Goal: Task Accomplishment & Management: Use online tool/utility

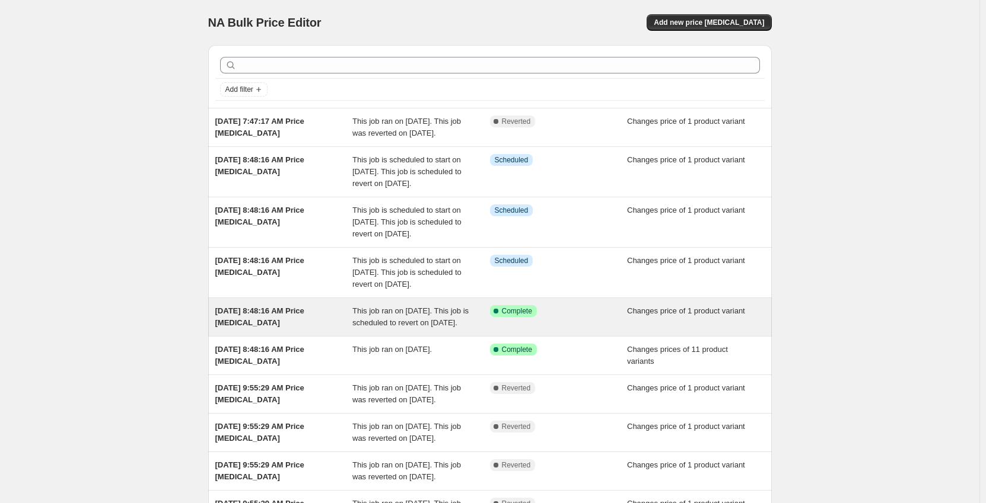
click at [452, 329] on div "This job ran on [DATE]. This job is scheduled to revert on [DATE]." at bounding box center [421, 317] width 138 height 24
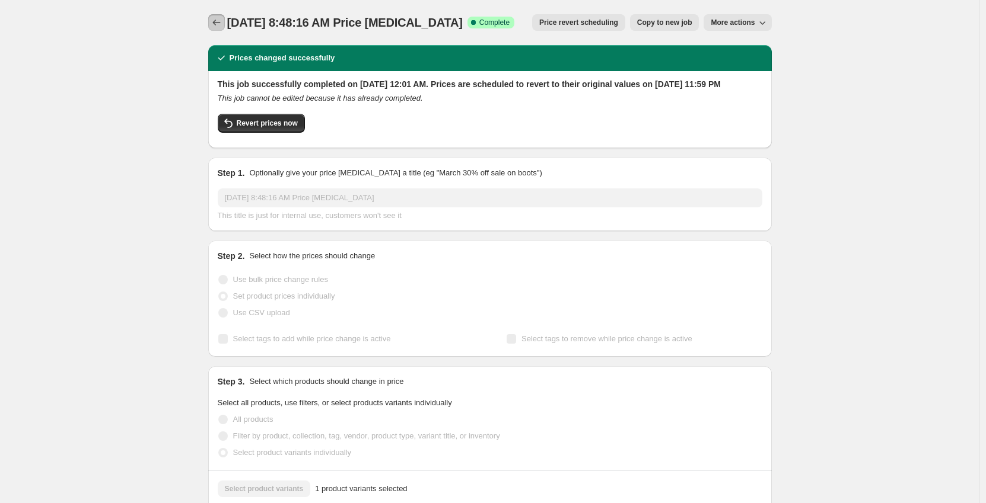
click at [216, 21] on icon "Price change jobs" at bounding box center [217, 23] width 12 height 12
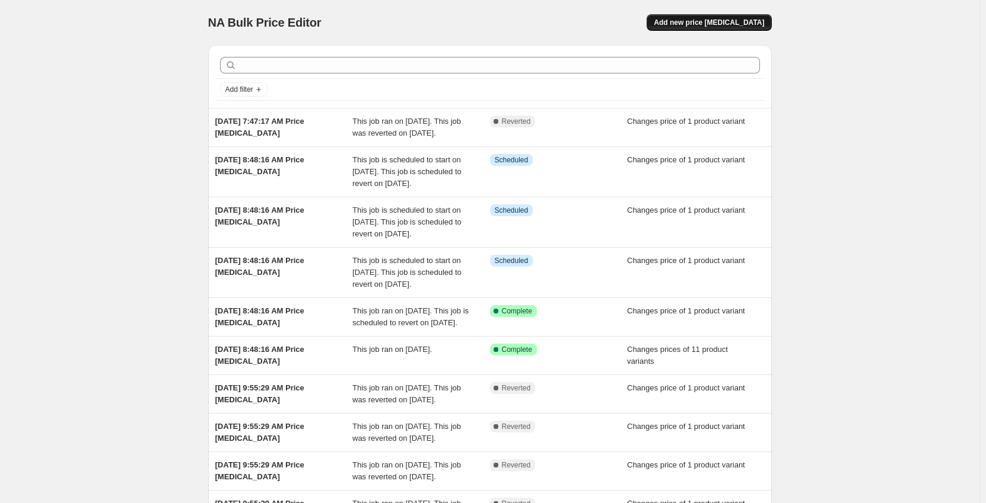
click at [758, 25] on span "Add new price [MEDICAL_DATA]" at bounding box center [708, 22] width 110 height 9
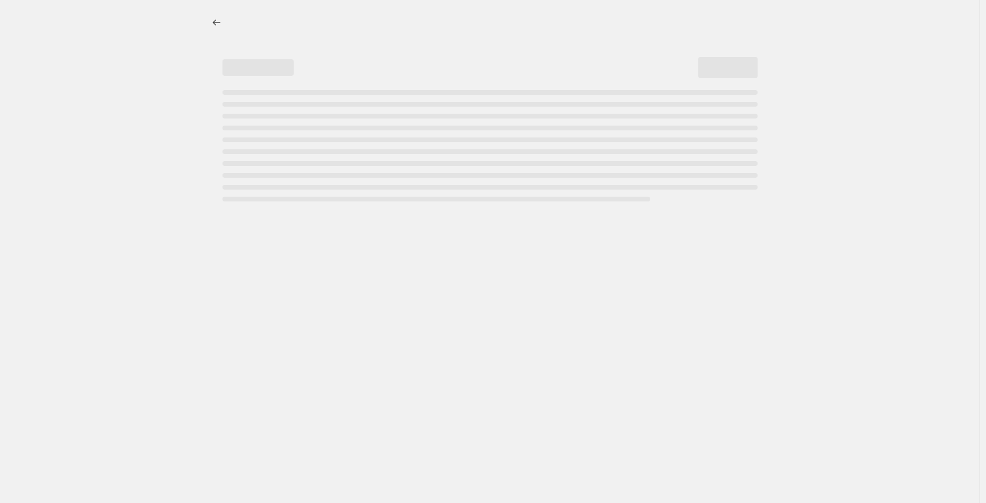
select select "percentage"
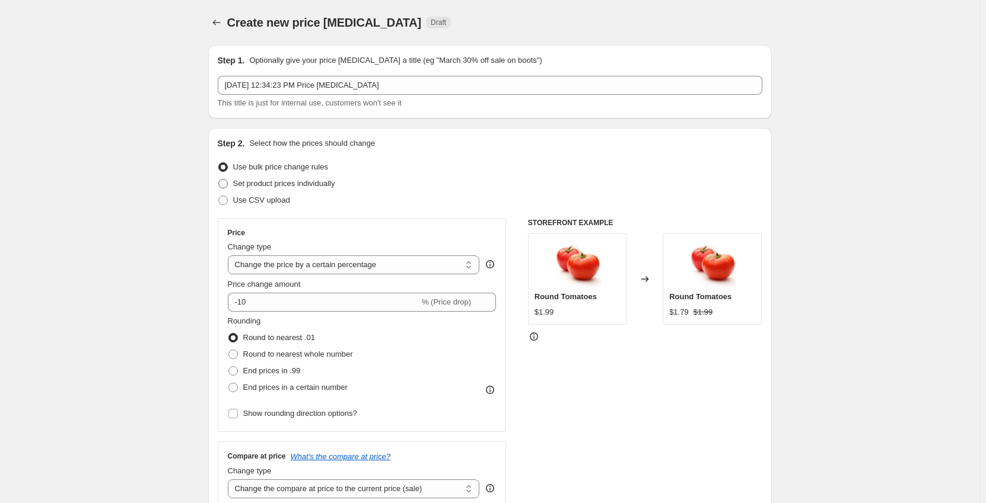
click at [253, 183] on span "Set product prices individually" at bounding box center [284, 183] width 102 height 9
click at [219, 180] on input "Set product prices individually" at bounding box center [218, 179] width 1 height 1
radio input "true"
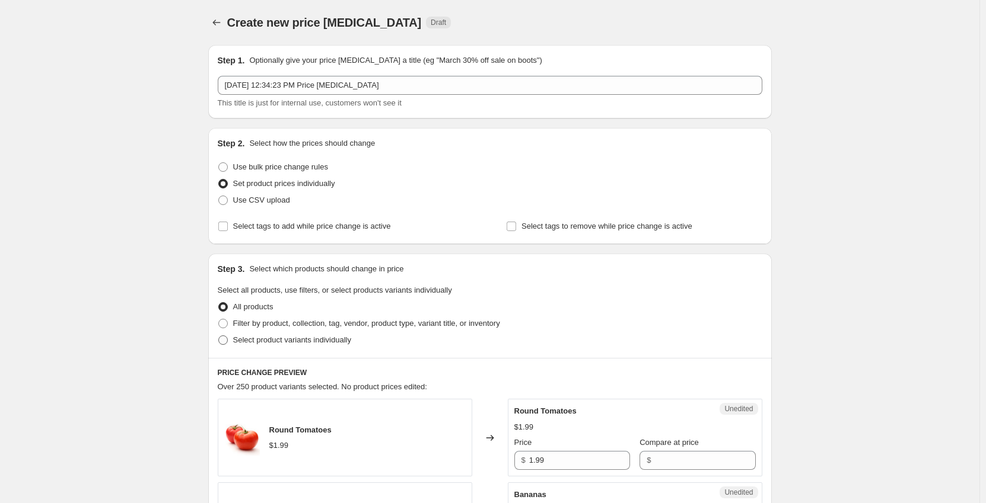
click at [225, 345] on span at bounding box center [222, 340] width 9 height 9
click at [219, 336] on input "Select product variants individually" at bounding box center [218, 336] width 1 height 1
radio input "true"
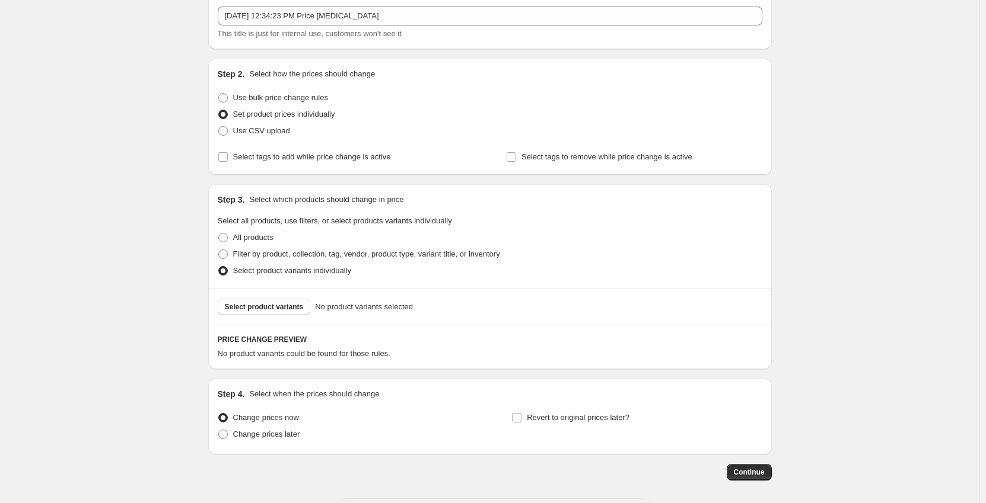
scroll to position [119, 0]
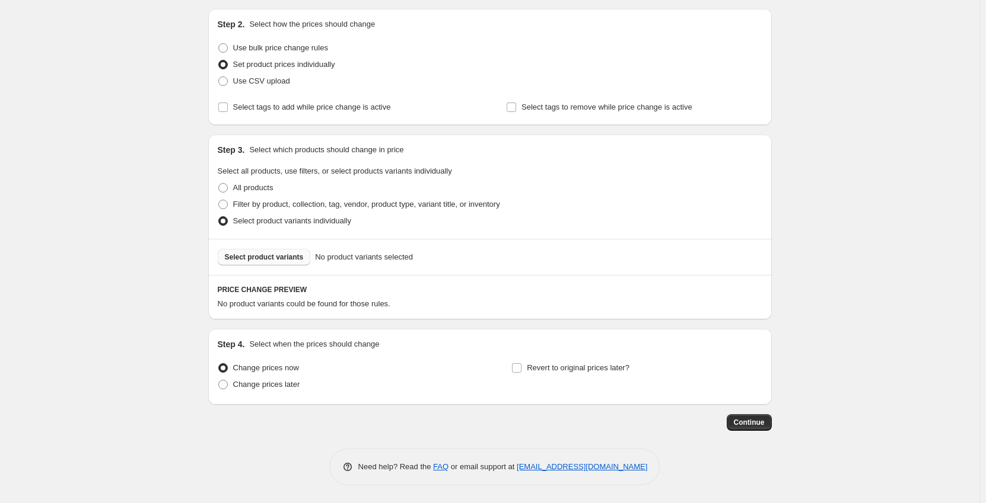
click at [272, 256] on span "Select product variants" at bounding box center [264, 257] width 79 height 9
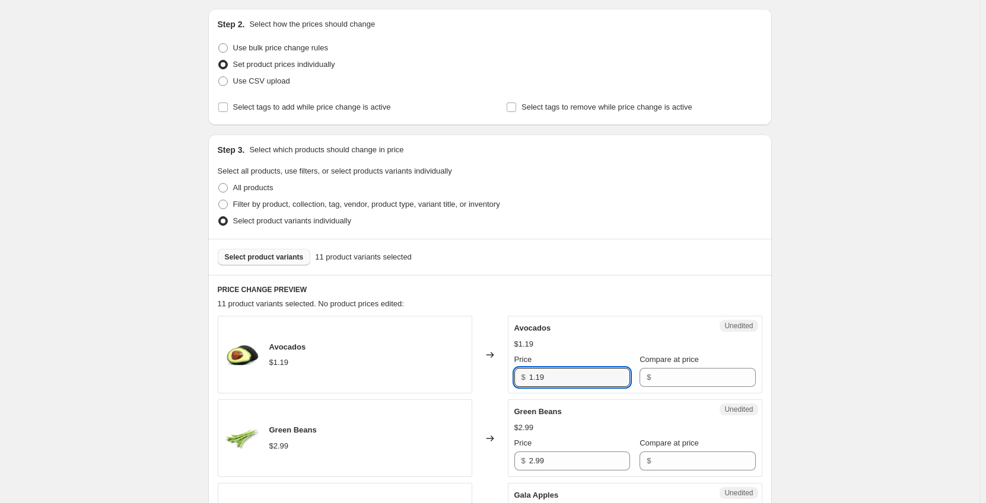
drag, startPoint x: 563, startPoint y: 379, endPoint x: 443, endPoint y: 371, distance: 120.1
click at [443, 371] on div "Avocados $1.19 Changed to Unedited Avocados $1.19 Price $ 1.19 Compare at price…" at bounding box center [490, 355] width 544 height 78
type input "0.99"
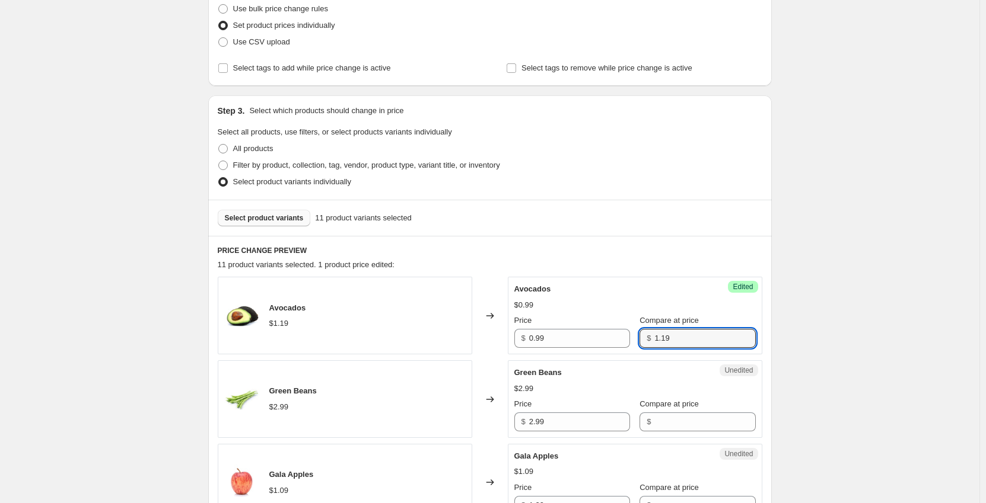
scroll to position [178, 0]
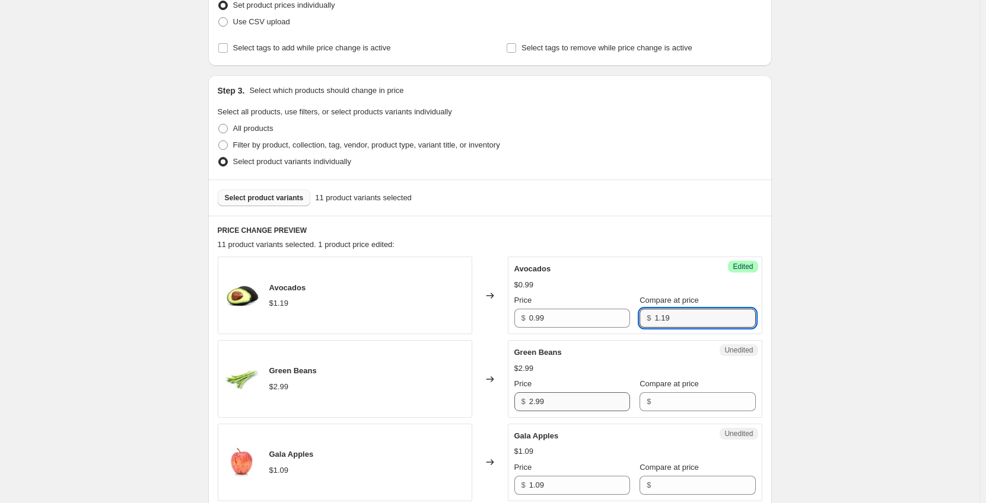
type input "1.19"
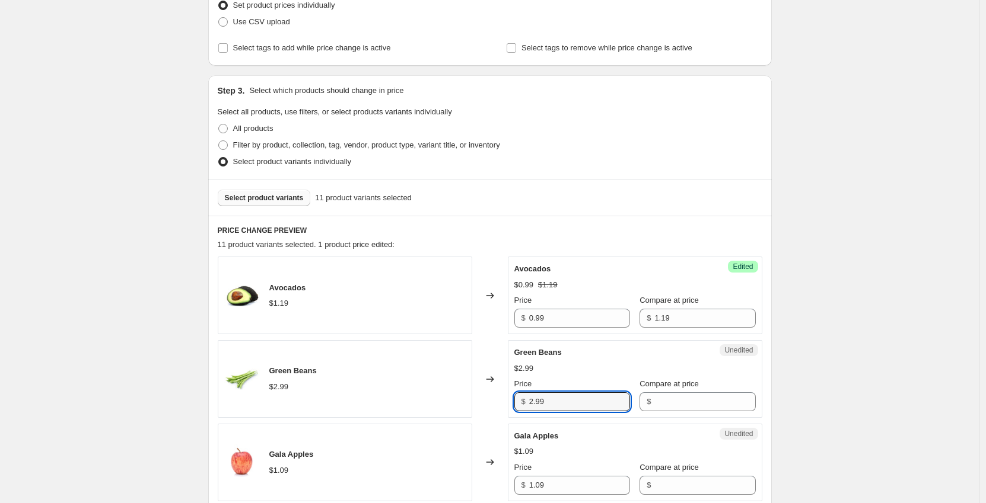
drag, startPoint x: 554, startPoint y: 405, endPoint x: 451, endPoint y: 398, distance: 102.8
click at [451, 398] on div "Green Beans $2.99 Changed to Unedited Green Beans $2.99 Price $ 2.99 Compare at…" at bounding box center [490, 379] width 544 height 78
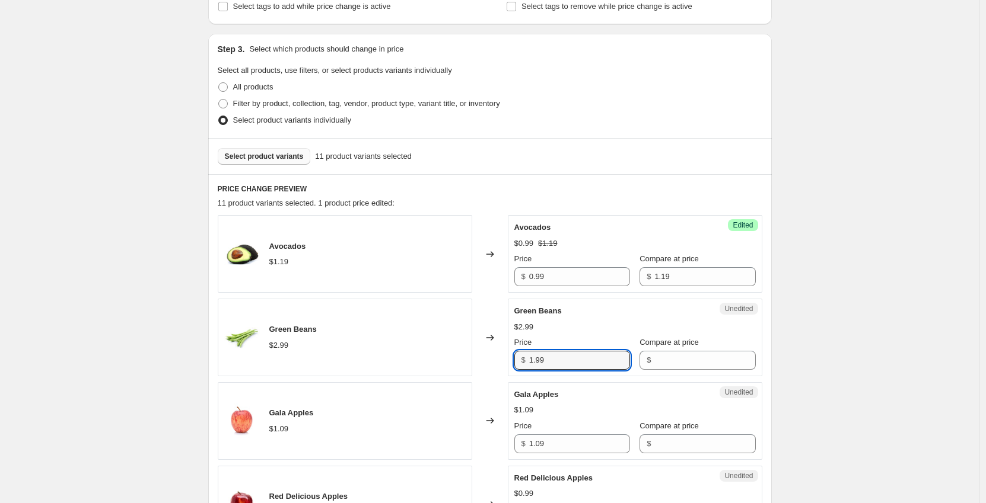
scroll to position [238, 0]
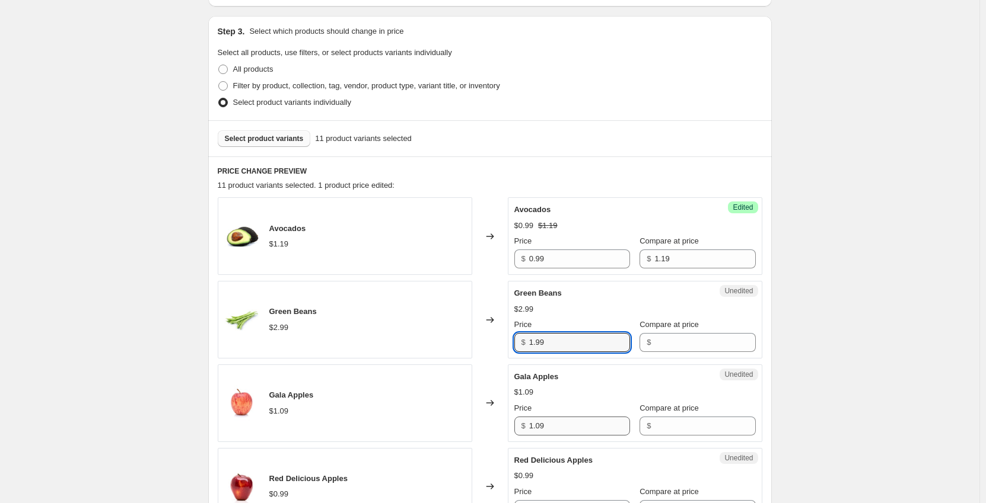
type input "1.99"
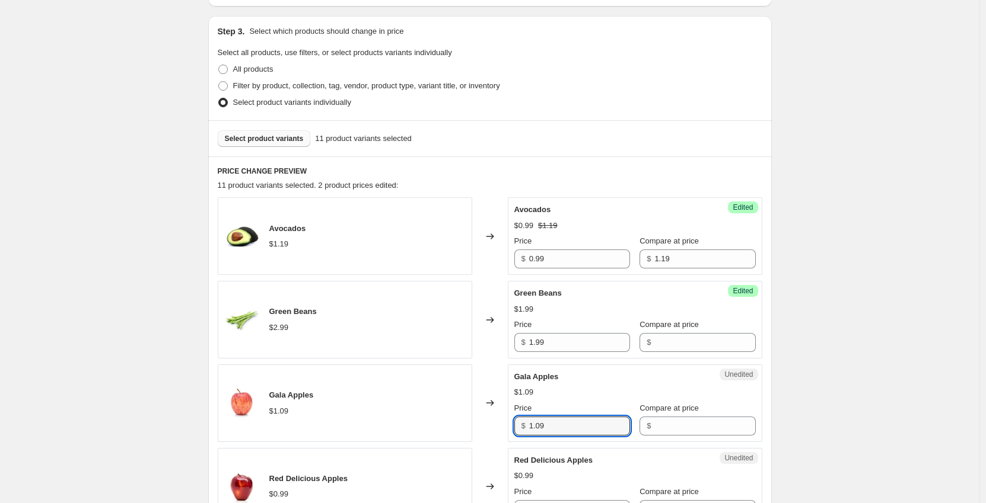
drag, startPoint x: 560, startPoint y: 426, endPoint x: 509, endPoint y: 426, distance: 51.0
click at [509, 426] on div "Gala Apples $1.09 Changed to Unedited Gala Apples $1.09 Price $ 1.09 Compare at…" at bounding box center [490, 404] width 544 height 78
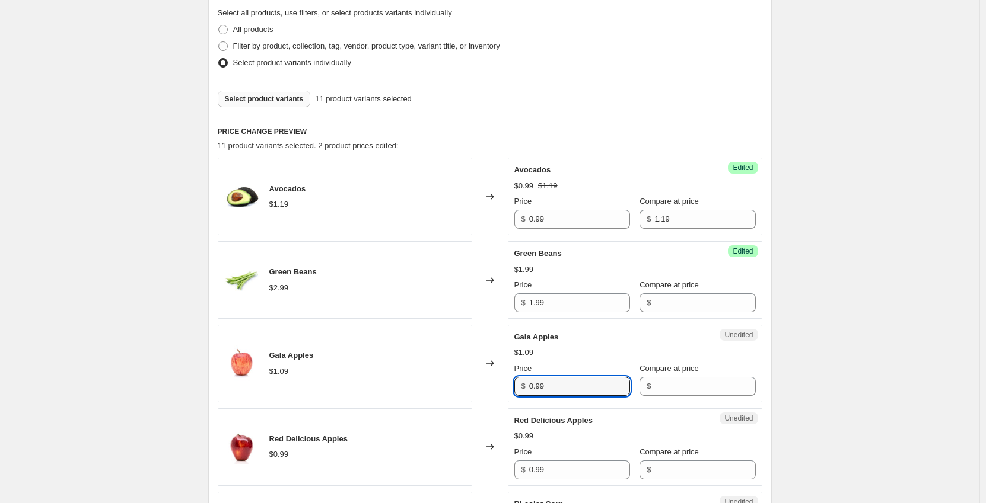
scroll to position [297, 0]
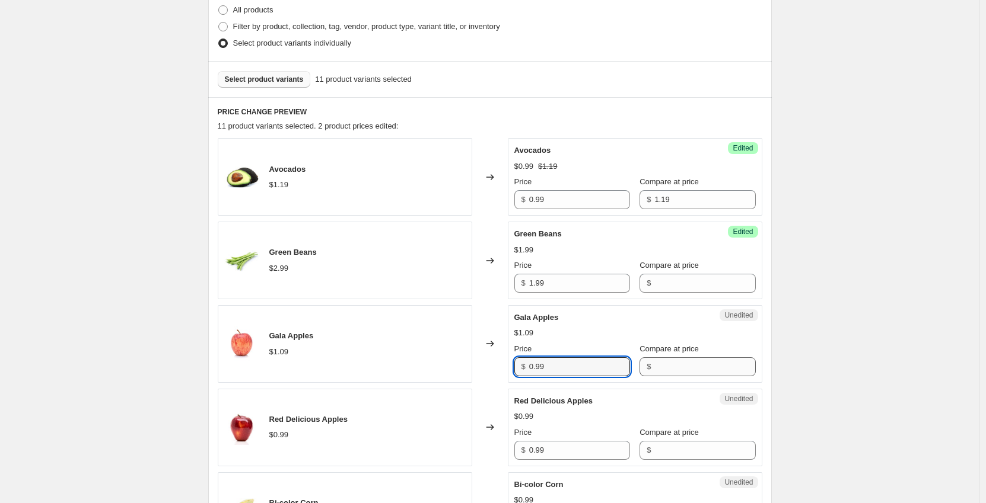
type input "0.99"
click at [662, 364] on input "Compare at price" at bounding box center [704, 367] width 101 height 19
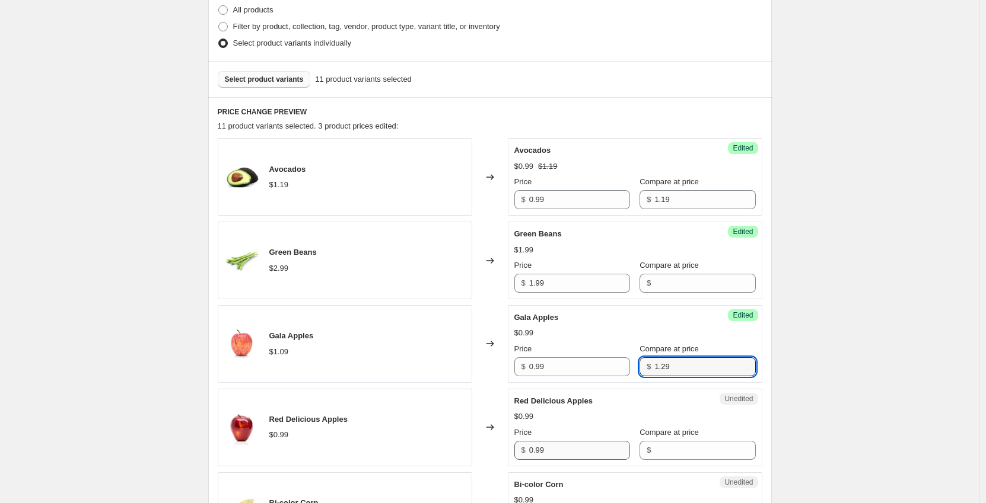
type input "1.29"
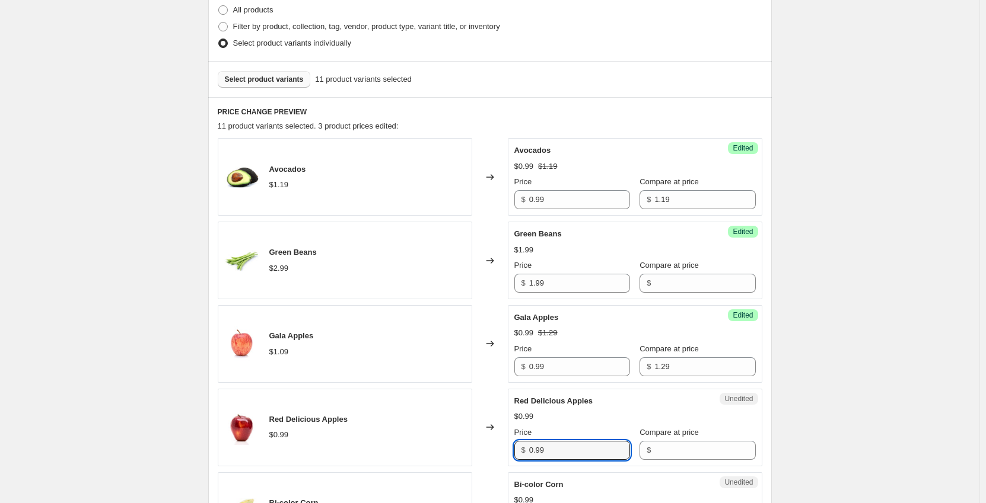
drag, startPoint x: 573, startPoint y: 451, endPoint x: 463, endPoint y: 464, distance: 111.0
click at [463, 464] on div "Red Delicious Apples $0.99 Changed to Unedited Red Delicious Apples $0.99 Price…" at bounding box center [490, 428] width 544 height 78
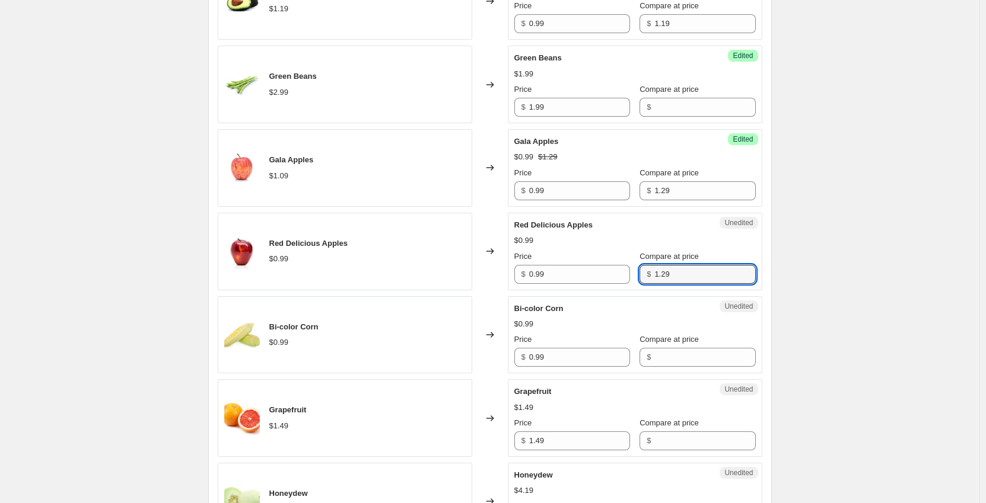
scroll to position [475, 0]
type input "1.29"
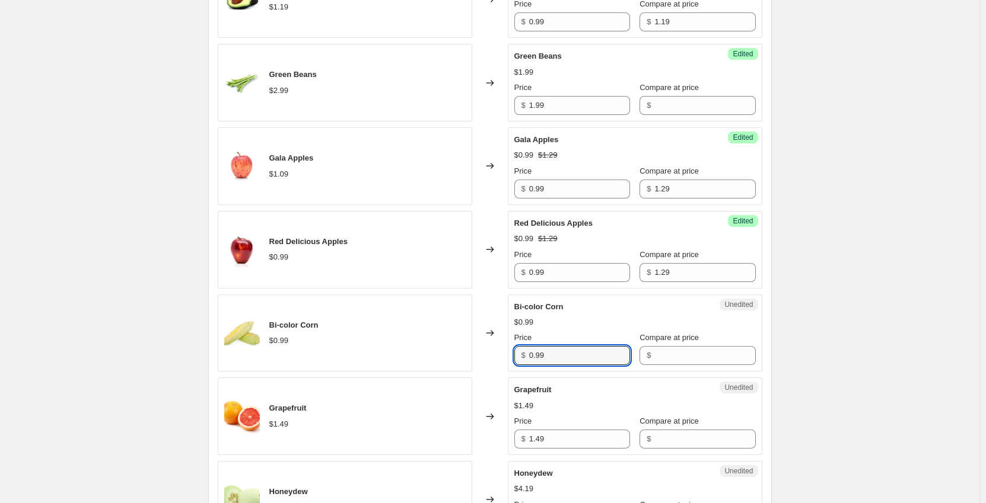
drag, startPoint x: 563, startPoint y: 354, endPoint x: 470, endPoint y: 349, distance: 92.7
click at [470, 349] on div "Bi-color Corn $0.99 Changed to Unedited Bi-color Corn $0.99 Price $ 0.99 Compar…" at bounding box center [490, 334] width 544 height 78
type input "0.79"
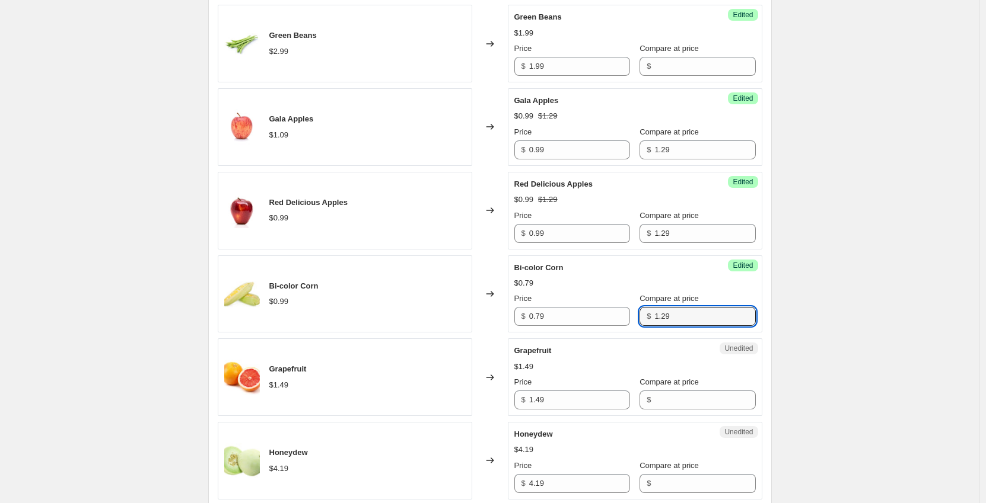
scroll to position [534, 0]
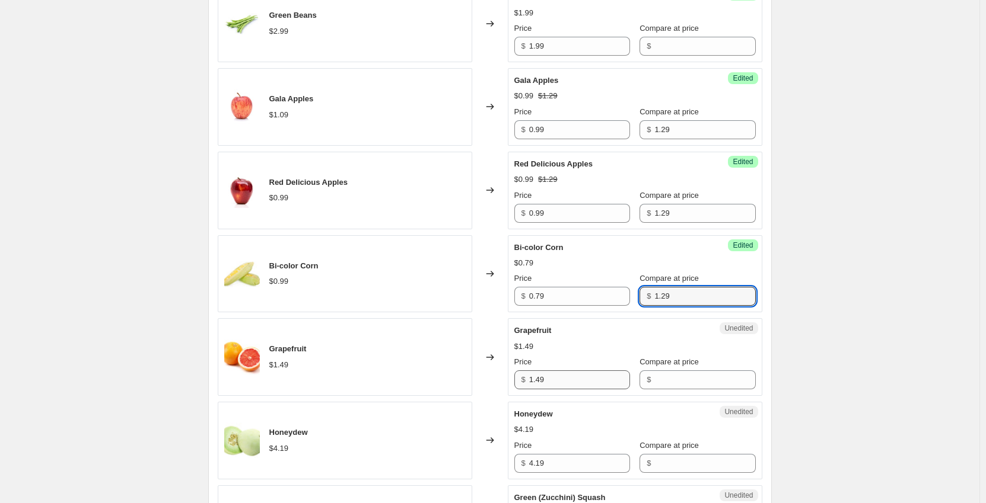
type input "1.29"
click at [578, 377] on input "1.49" at bounding box center [579, 380] width 101 height 19
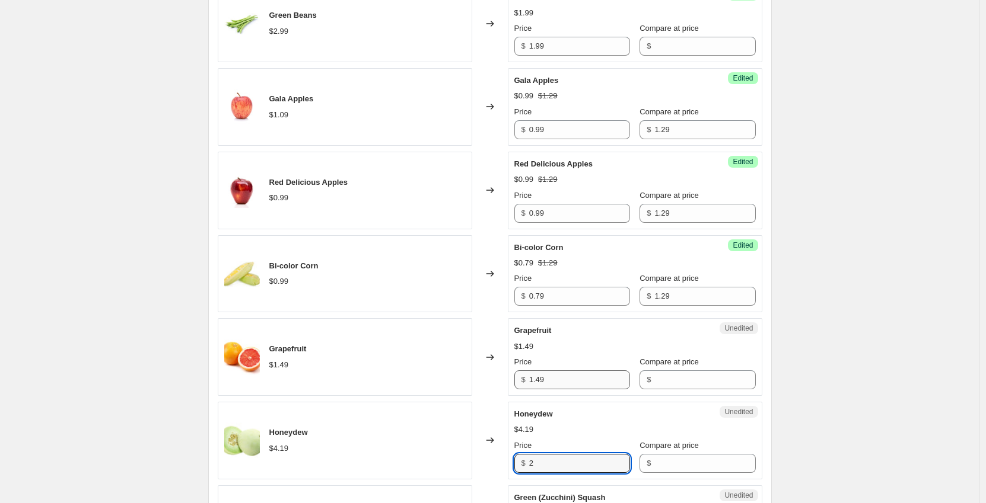
type input "2"
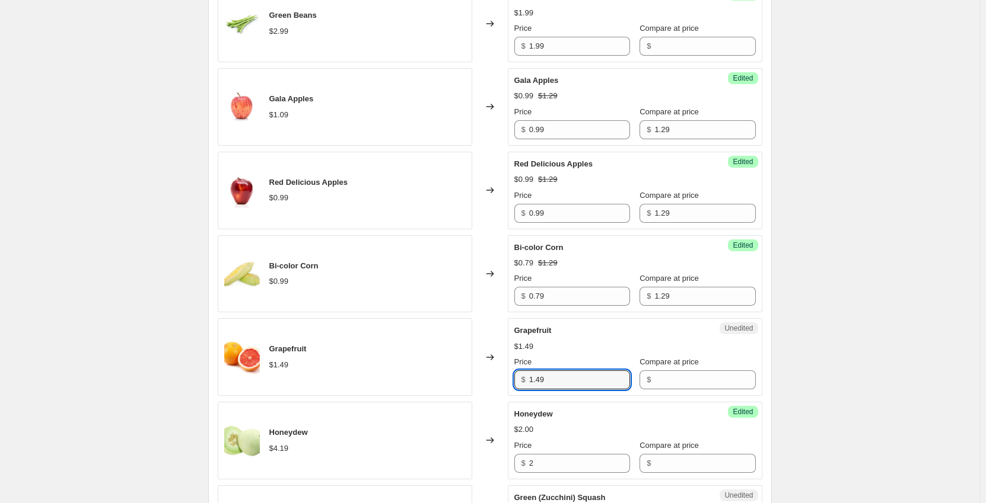
drag, startPoint x: 578, startPoint y: 377, endPoint x: 491, endPoint y: 379, distance: 86.6
click at [491, 378] on div "Grapefruit $1.49 Changed to Unedited Grapefruit $1.49 Price $ 1.49 Compare at p…" at bounding box center [490, 357] width 544 height 78
type input "1.29"
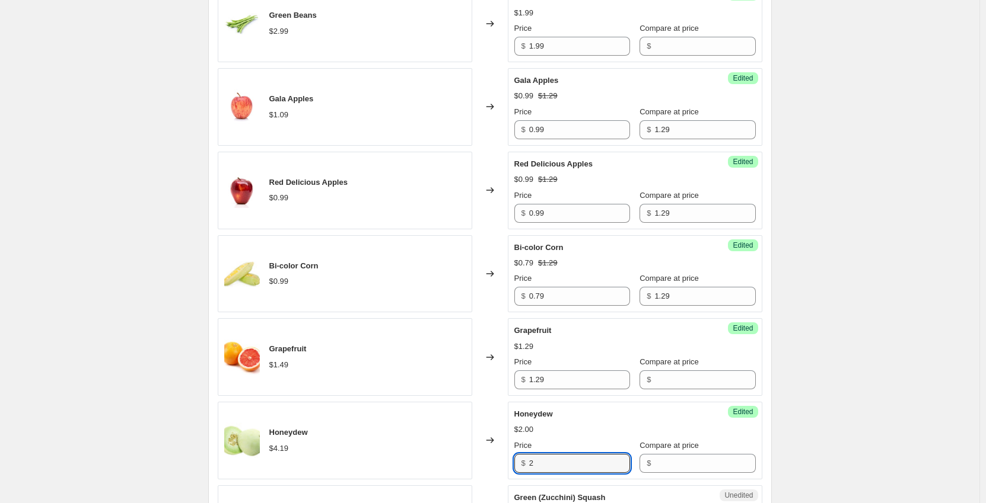
drag, startPoint x: 547, startPoint y: 455, endPoint x: 506, endPoint y: 461, distance: 41.3
click at [506, 461] on div "Honeydew $4.19 Changed to Success Edited Honeydew $2.00 Price $ 2 Compare at pr…" at bounding box center [490, 441] width 544 height 78
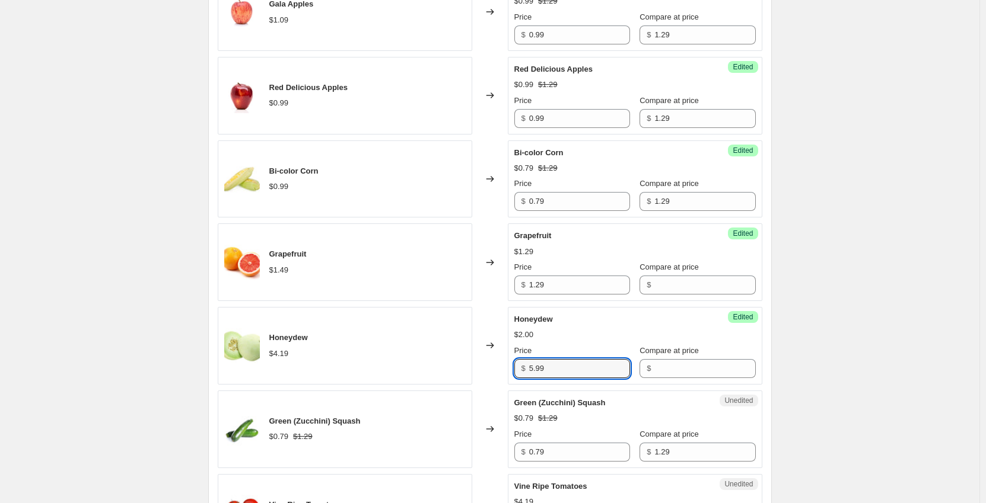
scroll to position [712, 0]
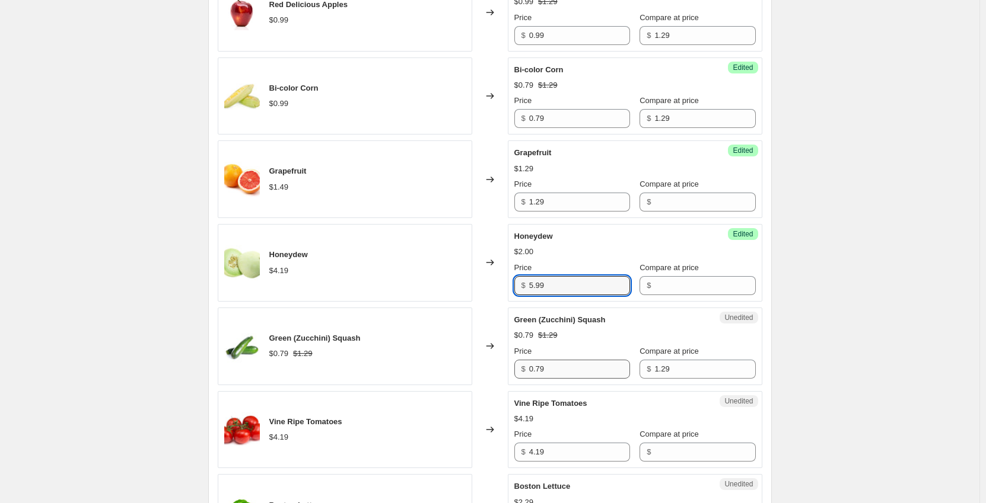
type input "5.99"
click at [550, 365] on input "0.79" at bounding box center [579, 369] width 101 height 19
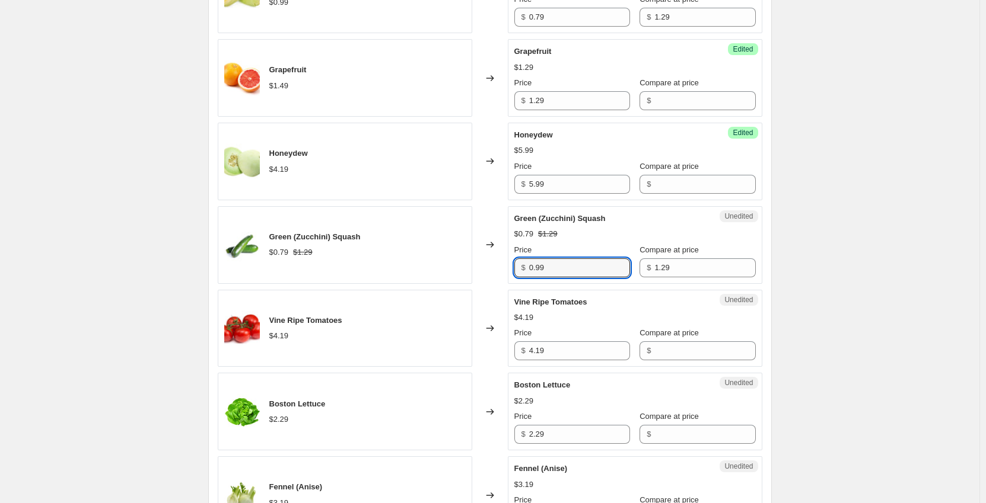
scroll to position [831, 0]
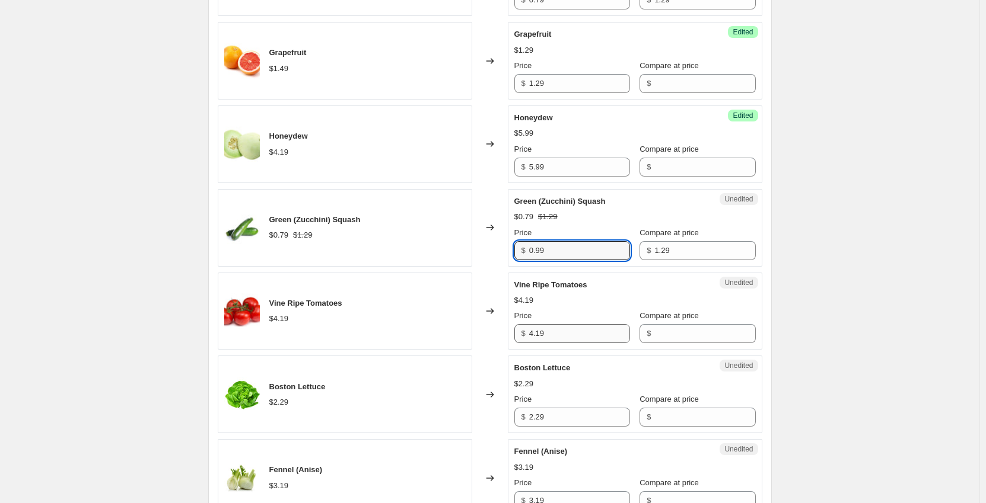
type input "0.99"
click at [583, 337] on input "4.19" at bounding box center [579, 333] width 101 height 19
click at [531, 337] on input "4.19" at bounding box center [579, 333] width 101 height 19
type input "5.19"
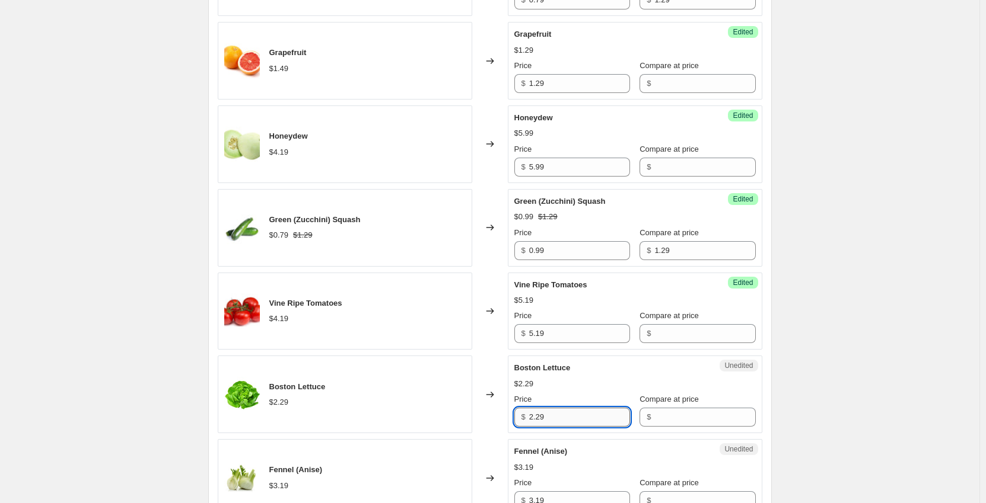
click at [600, 420] on input "2.29" at bounding box center [579, 417] width 101 height 19
drag, startPoint x: 566, startPoint y: 422, endPoint x: 476, endPoint y: 419, distance: 89.6
click at [476, 419] on div "Boston Lettuce $2.29 Changed to Unedited Boston Lettuce $2.29 Price $ 2.29 Comp…" at bounding box center [490, 395] width 544 height 78
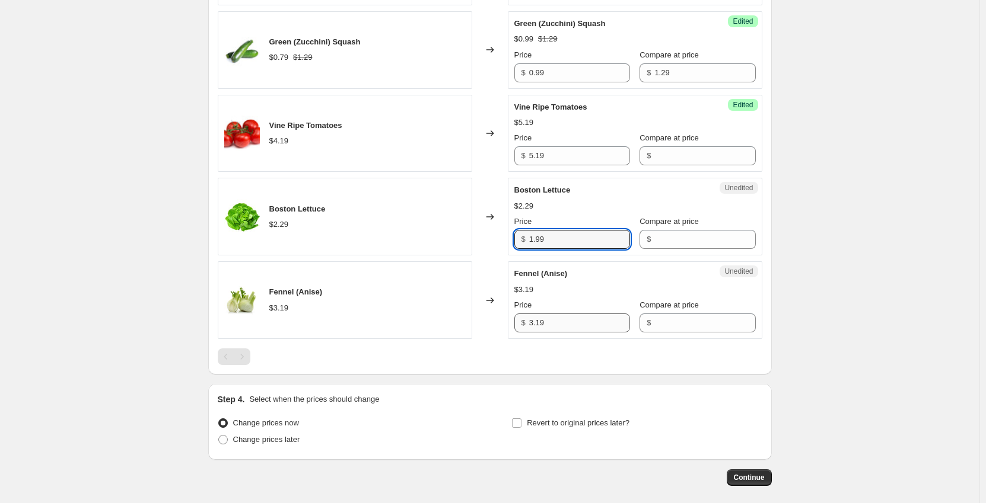
type input "1.99"
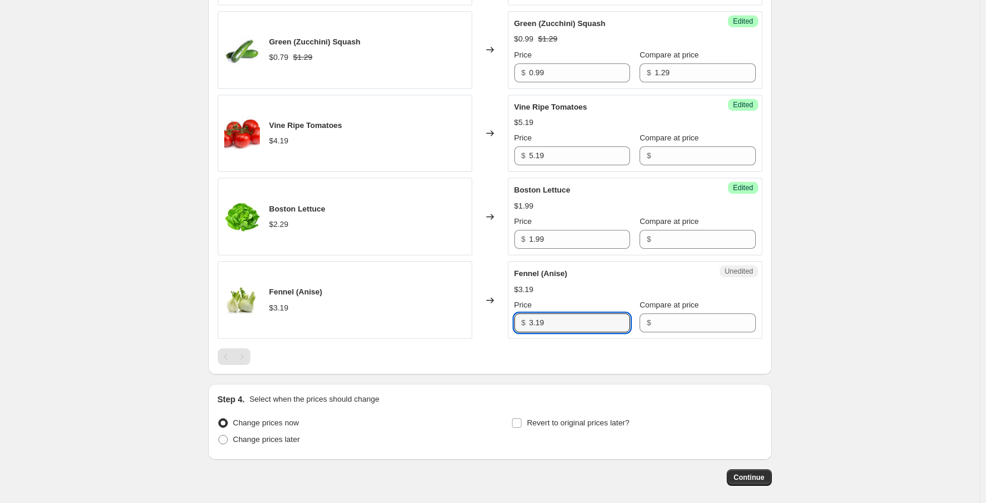
drag, startPoint x: 565, startPoint y: 323, endPoint x: 454, endPoint y: 324, distance: 110.9
click at [458, 324] on div "Fennel (Anise) $3.19 Changed to Unedited Fennel (Anise) $3.19 Price $ 3.19 Comp…" at bounding box center [490, 300] width 544 height 78
type input "2.99"
click at [271, 436] on span "Change prices later" at bounding box center [266, 439] width 67 height 9
click at [219, 436] on input "Change prices later" at bounding box center [218, 435] width 1 height 1
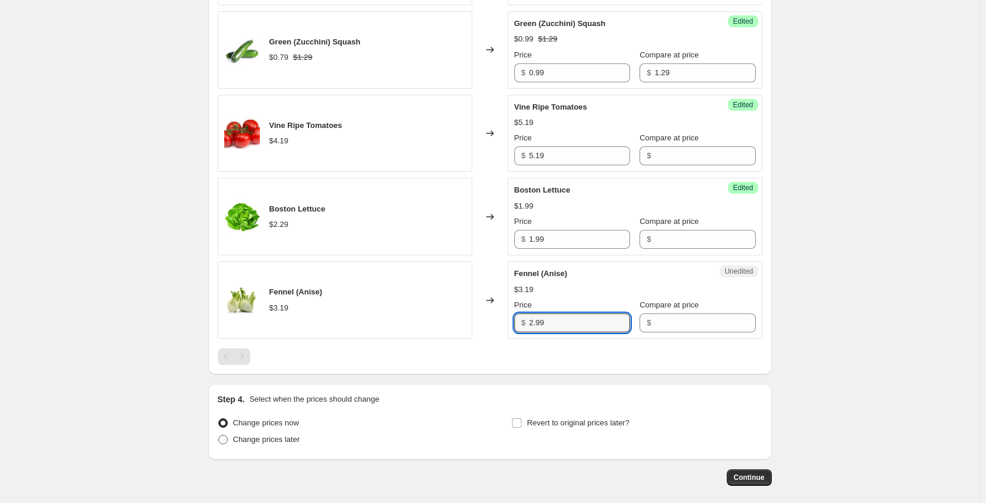
radio input "true"
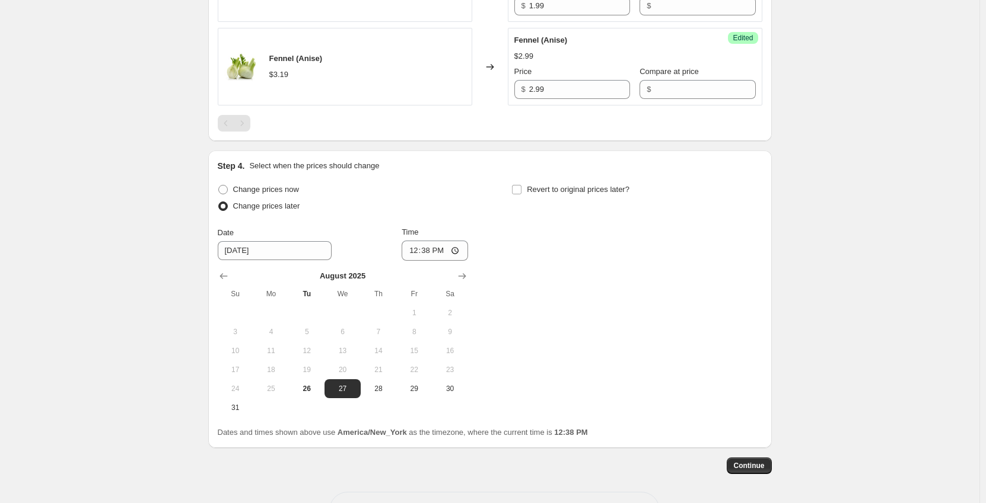
scroll to position [1246, 0]
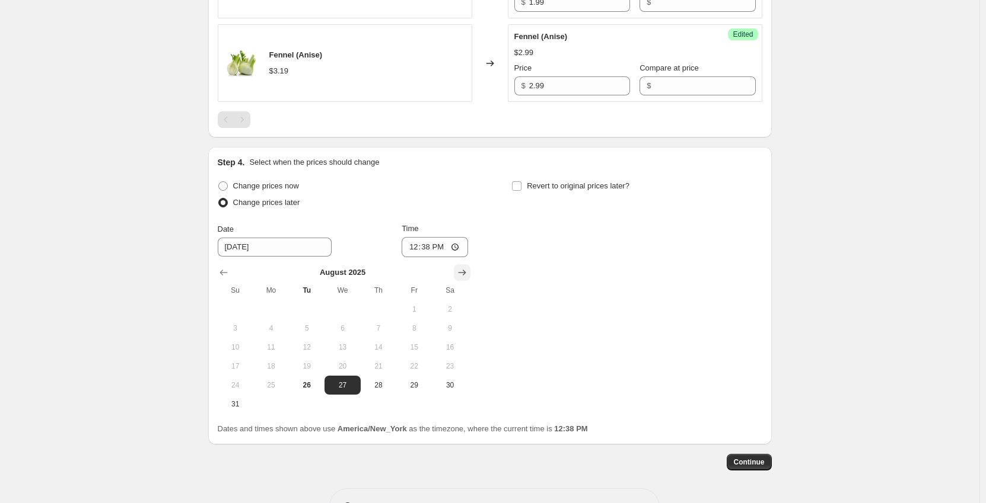
click at [465, 275] on icon "Show next month, September 2025" at bounding box center [462, 273] width 8 height 6
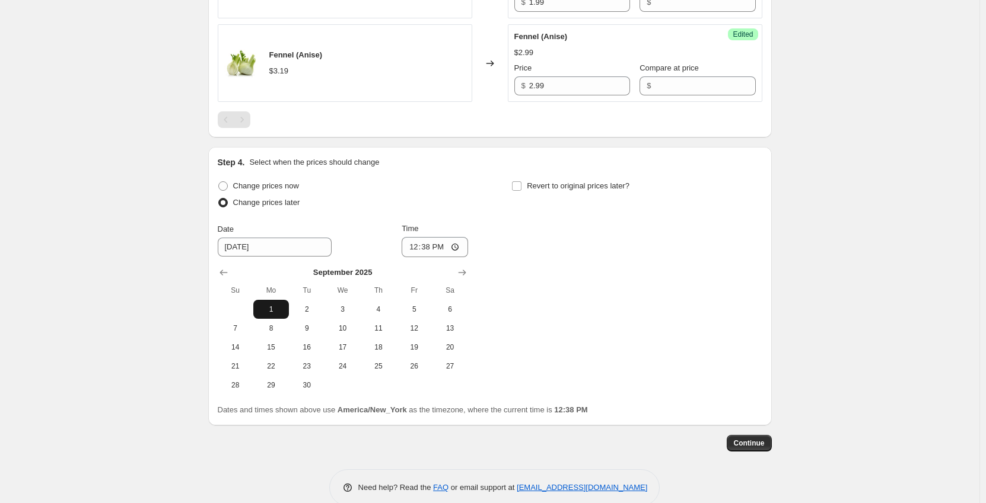
click at [272, 307] on span "1" at bounding box center [271, 309] width 26 height 9
type input "[DATE]"
click at [419, 251] on input "12:38" at bounding box center [434, 247] width 66 height 20
click at [432, 245] on input "12:38" at bounding box center [434, 247] width 66 height 20
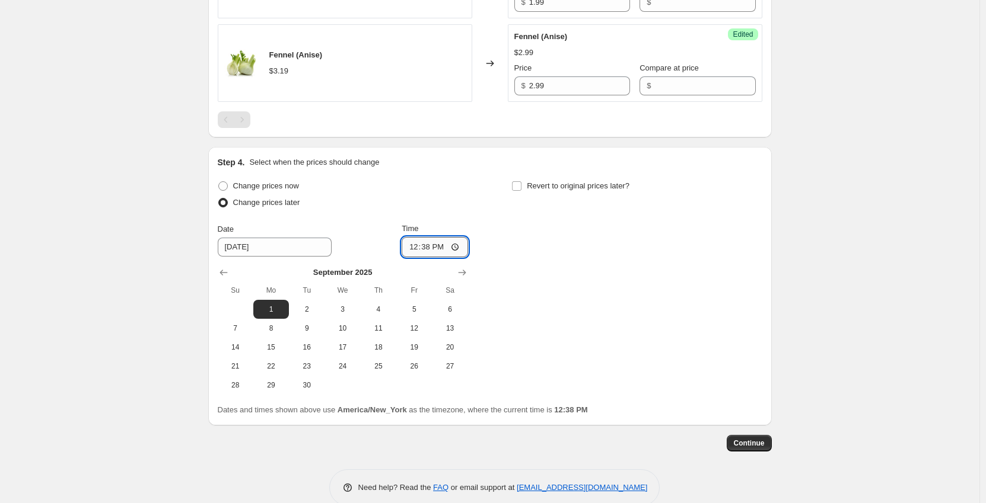
click at [426, 246] on input "12:38" at bounding box center [434, 247] width 66 height 20
type input "00:01"
click at [743, 441] on span "Continue" at bounding box center [748, 443] width 31 height 9
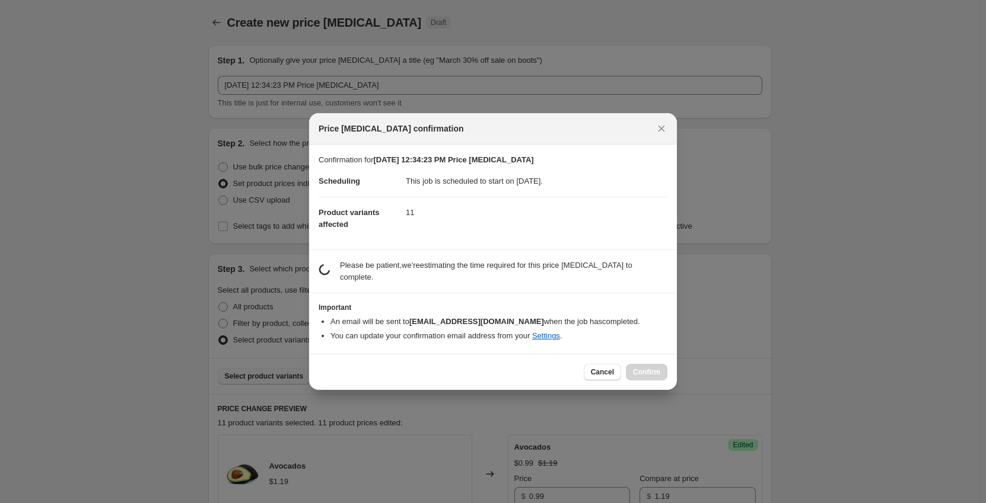
scroll to position [0, 0]
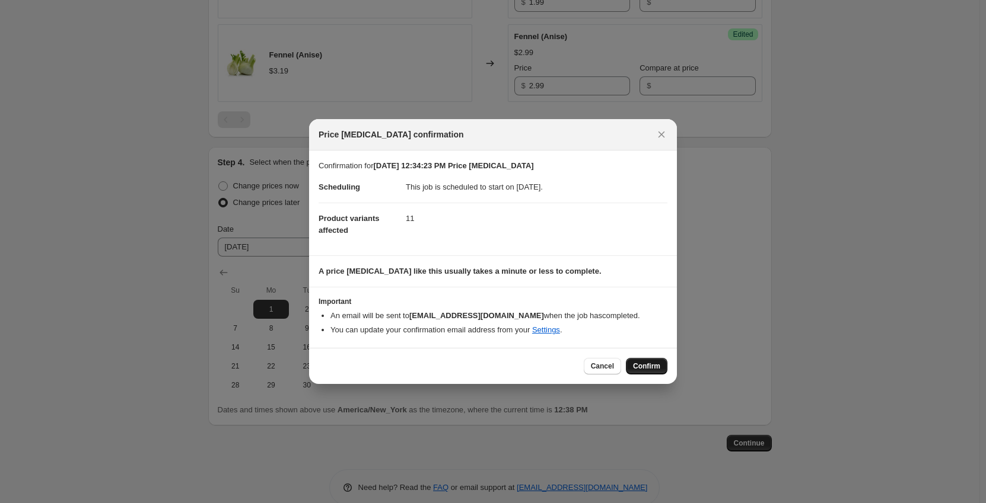
click at [637, 359] on button "Confirm" at bounding box center [647, 366] width 42 height 17
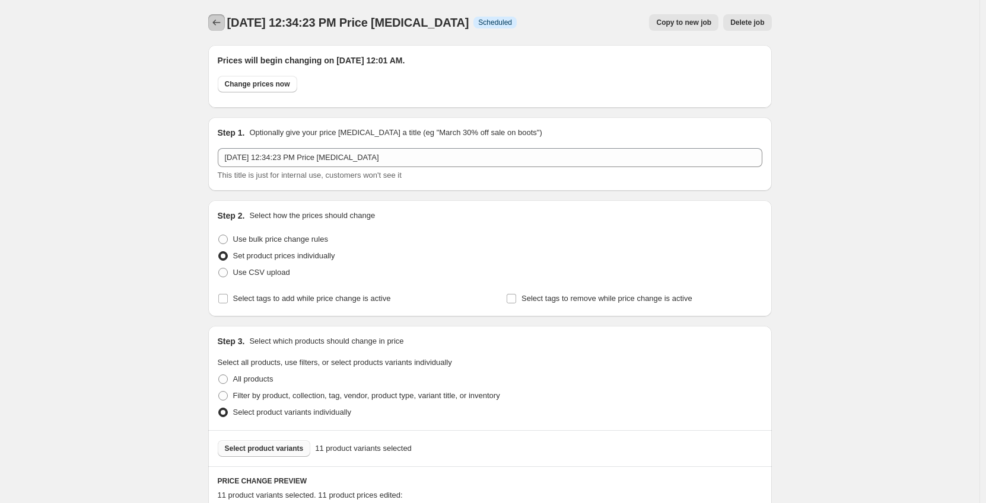
click at [222, 19] on icon "Price change jobs" at bounding box center [217, 23] width 12 height 12
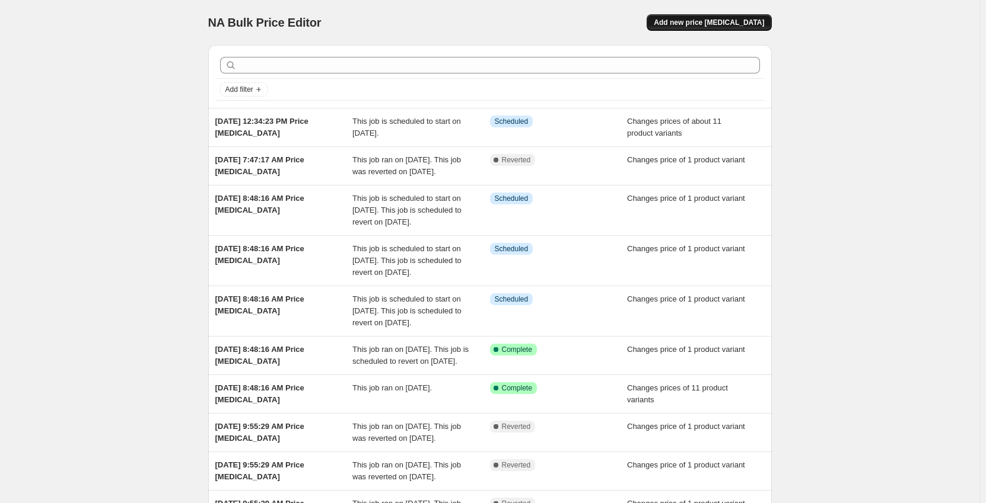
click at [724, 26] on span "Add new price [MEDICAL_DATA]" at bounding box center [708, 22] width 110 height 9
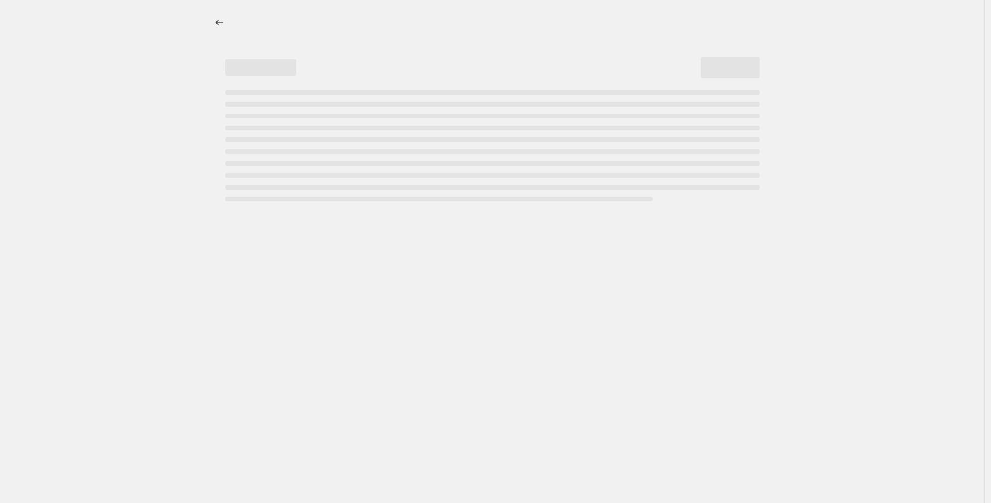
select select "percentage"
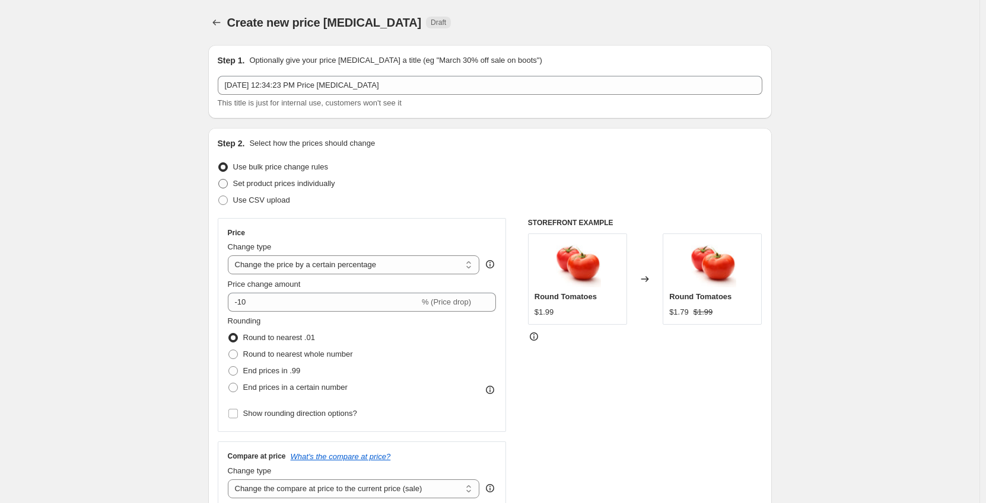
click at [262, 187] on span "Set product prices individually" at bounding box center [284, 183] width 102 height 9
click at [219, 180] on input "Set product prices individually" at bounding box center [218, 179] width 1 height 1
radio input "true"
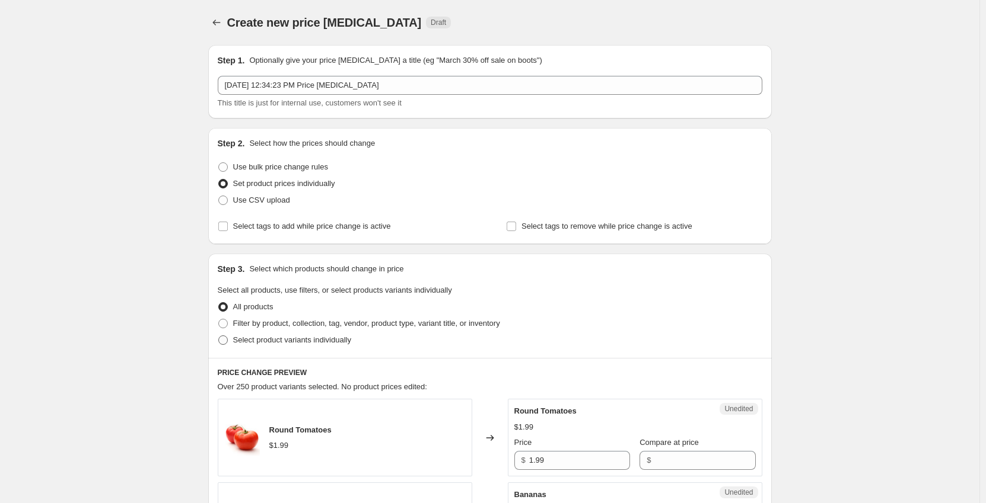
click at [261, 343] on span "Select product variants individually" at bounding box center [292, 340] width 118 height 9
click at [219, 336] on input "Select product variants individually" at bounding box center [218, 336] width 1 height 1
radio input "true"
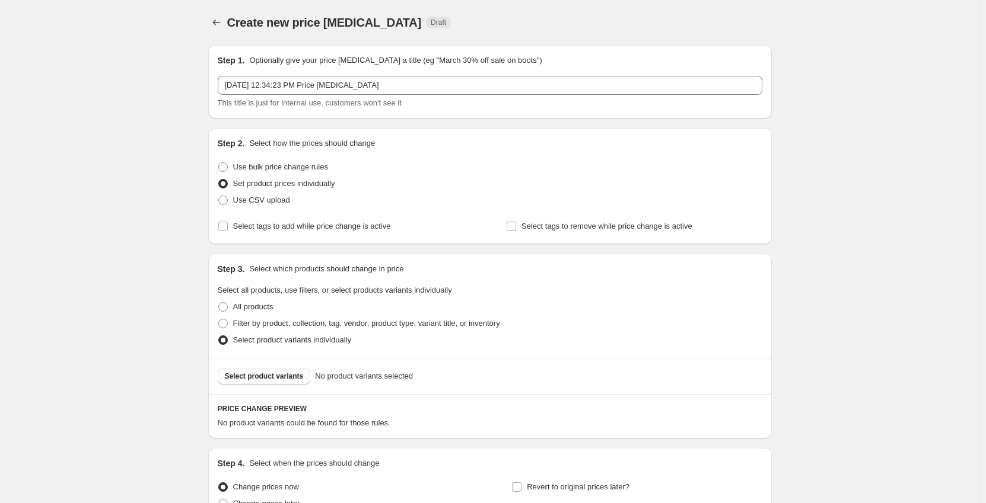
click at [278, 379] on span "Select product variants" at bounding box center [264, 376] width 79 height 9
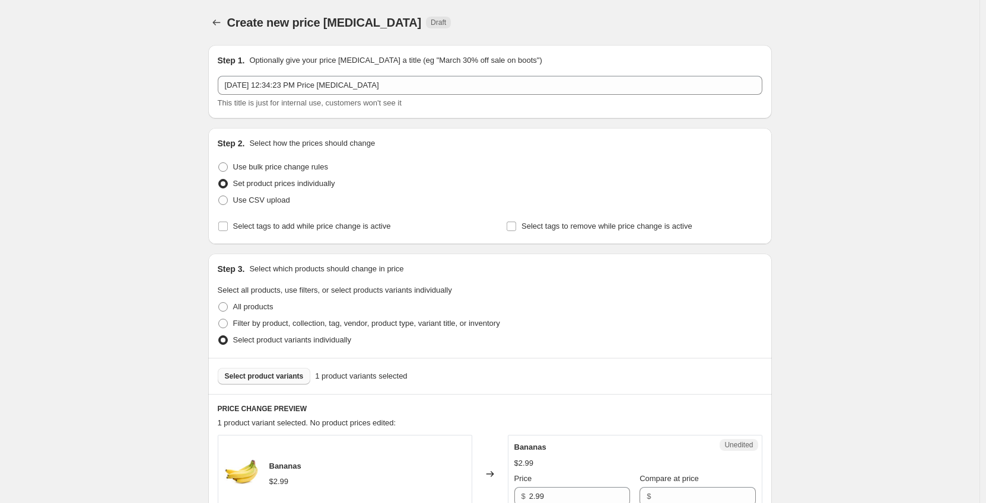
scroll to position [178, 0]
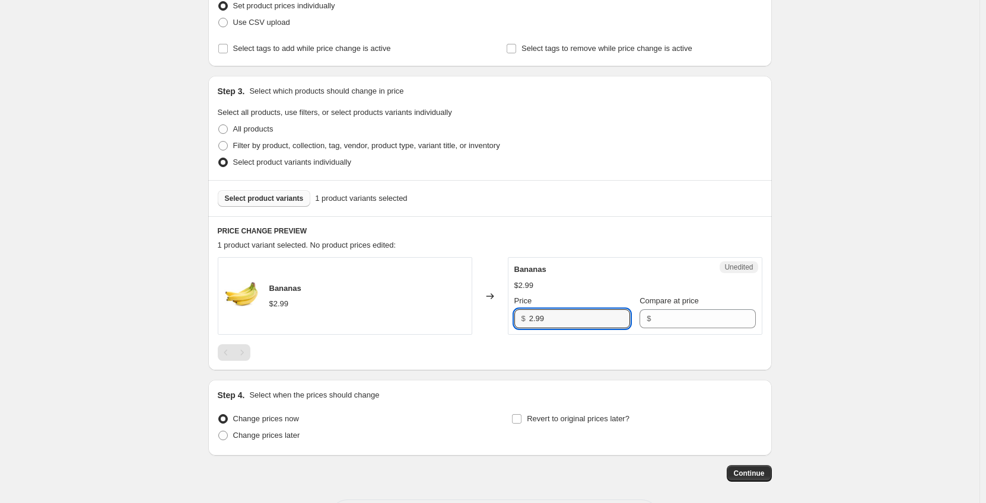
drag, startPoint x: 566, startPoint y: 321, endPoint x: 442, endPoint y: 324, distance: 124.0
click at [443, 324] on div "Bananas $2.99 Changed to Unedited Bananas $2.99 Price $ 2.99 Compare at price $" at bounding box center [490, 296] width 544 height 78
type input "1.99"
click at [257, 439] on span "Change prices later" at bounding box center [266, 435] width 67 height 9
click at [219, 432] on input "Change prices later" at bounding box center [218, 431] width 1 height 1
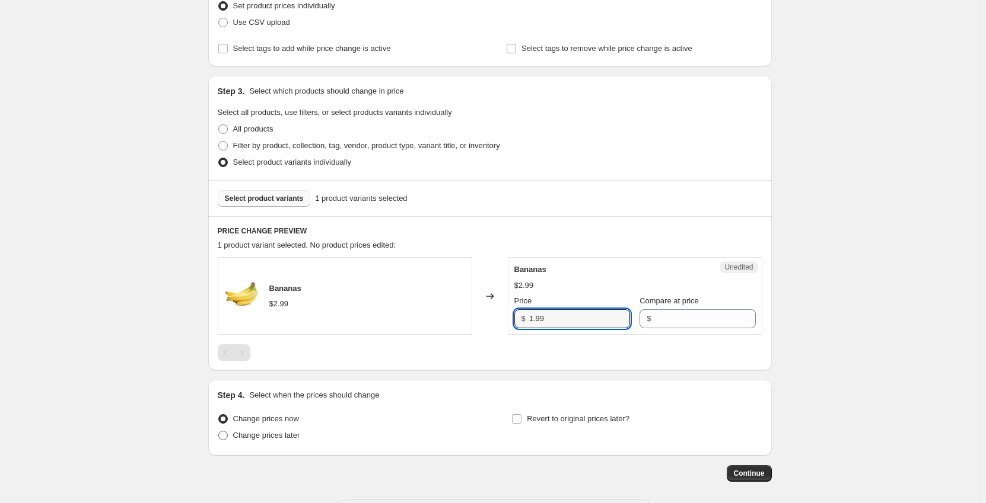
radio input "true"
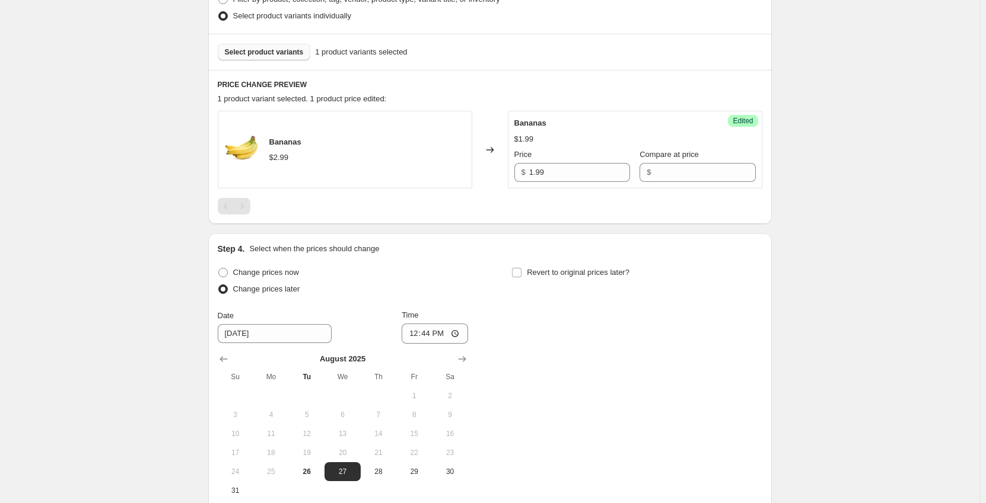
scroll to position [356, 0]
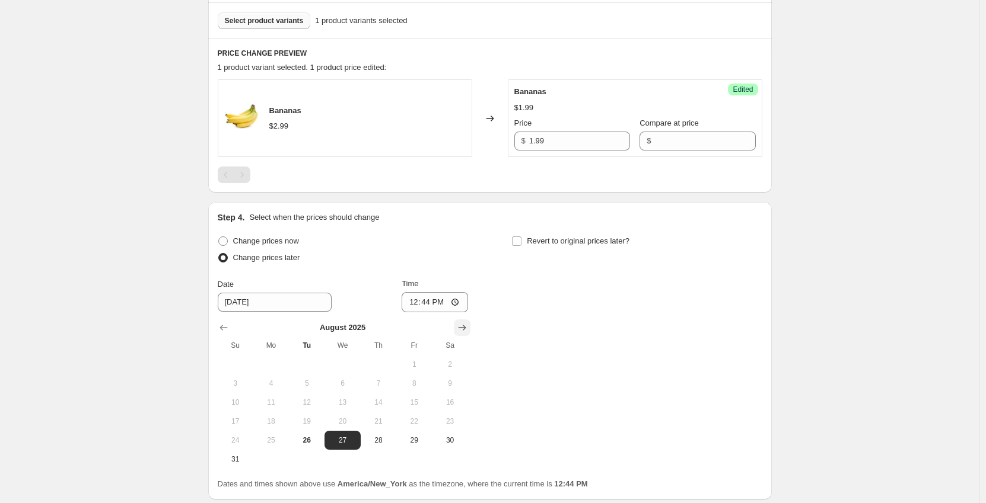
click at [470, 328] on button "Show next month, September 2025" at bounding box center [462, 328] width 17 height 17
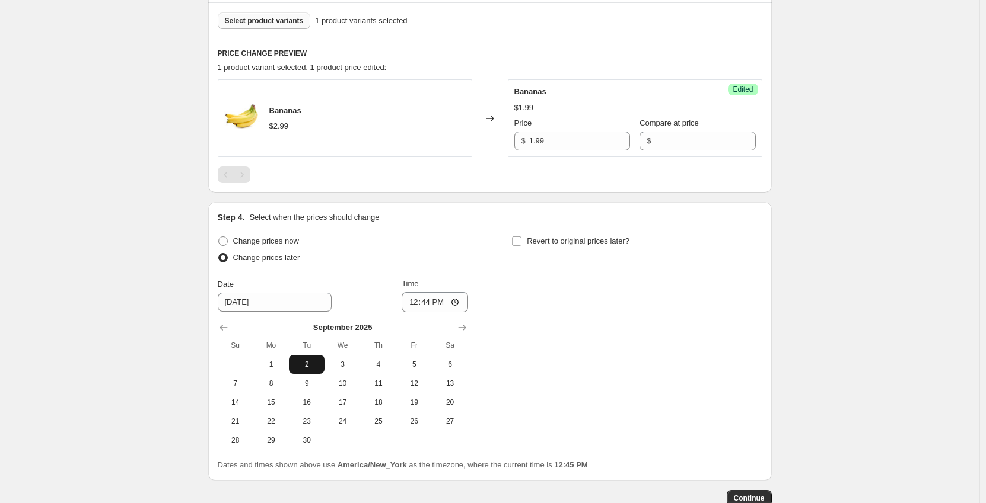
click at [319, 366] on span "2" at bounding box center [307, 364] width 26 height 9
type input "[DATE]"
click at [426, 302] on input "12:44" at bounding box center [434, 302] width 66 height 20
type input "00:01"
click at [521, 239] on input "Revert to original prices later?" at bounding box center [516, 241] width 9 height 9
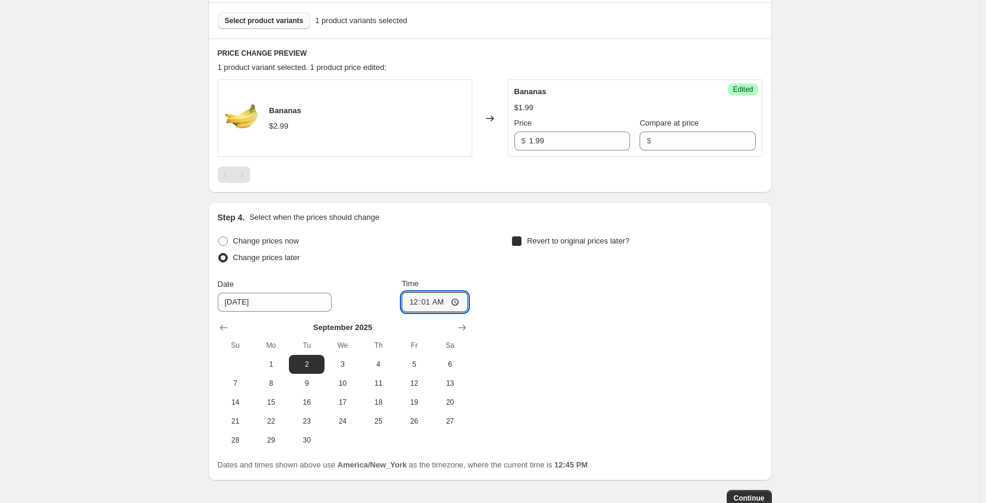
checkbox input "true"
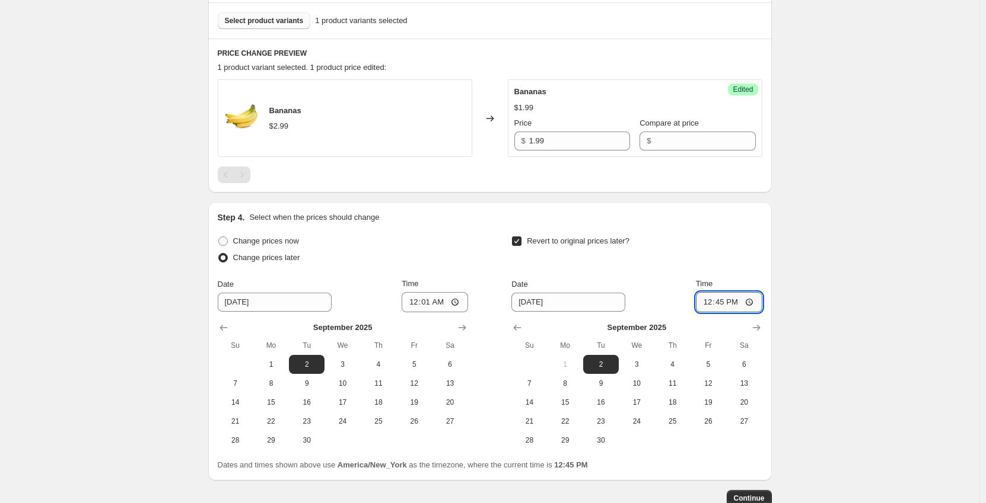
click at [707, 304] on input "12:45" at bounding box center [729, 302] width 66 height 20
type input "23:59"
click at [764, 499] on span "Continue" at bounding box center [748, 498] width 31 height 9
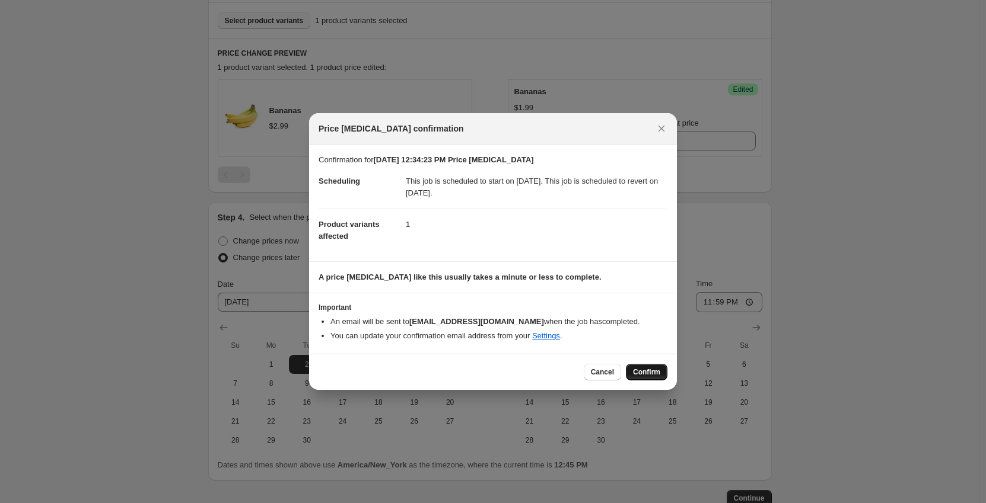
click at [656, 372] on span "Confirm" at bounding box center [646, 372] width 27 height 9
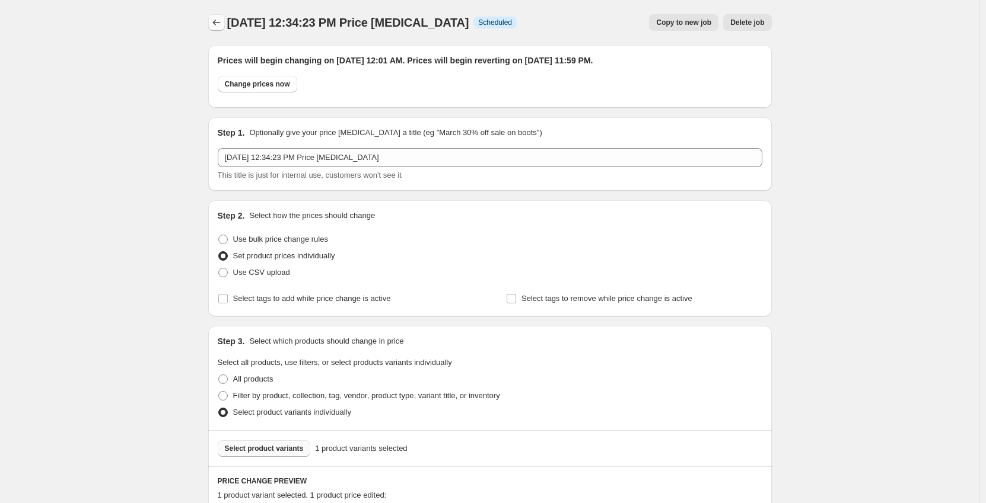
click at [218, 22] on icon "Price change jobs" at bounding box center [217, 23] width 12 height 12
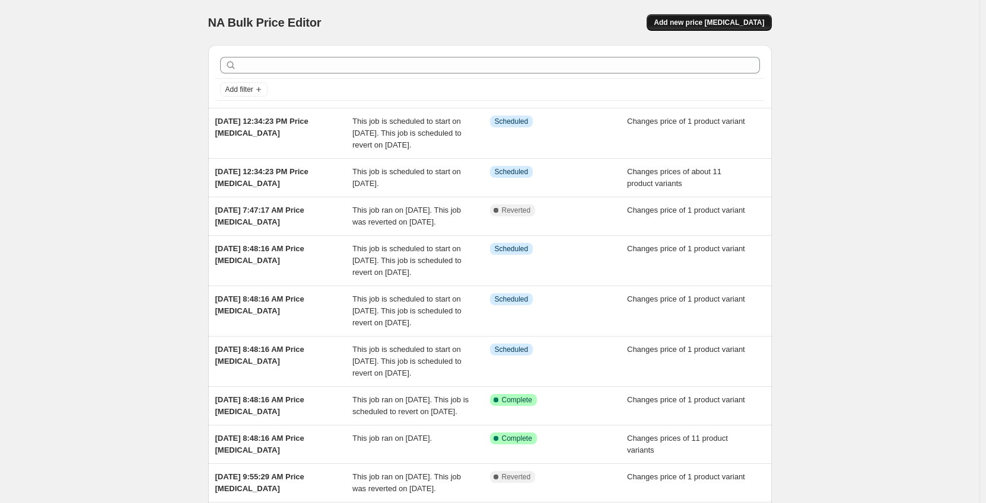
click at [741, 21] on span "Add new price [MEDICAL_DATA]" at bounding box center [708, 22] width 110 height 9
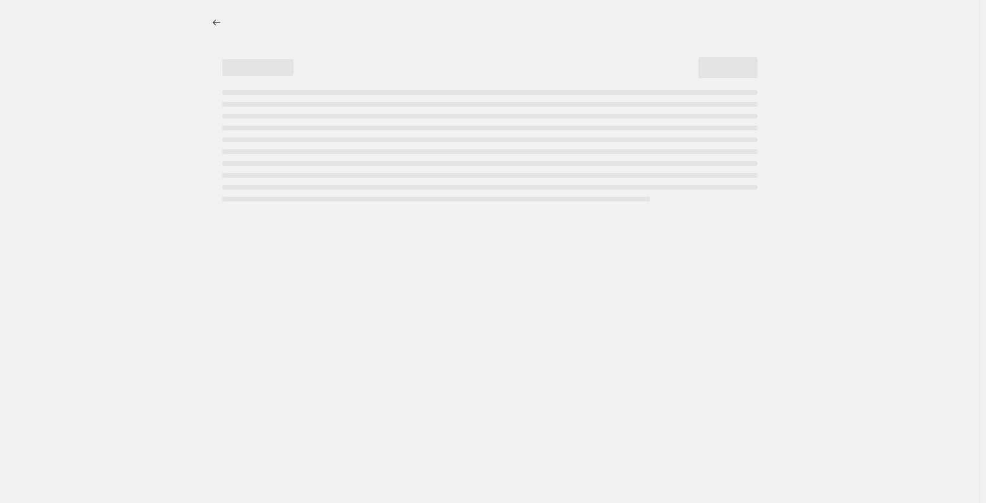
select select "percentage"
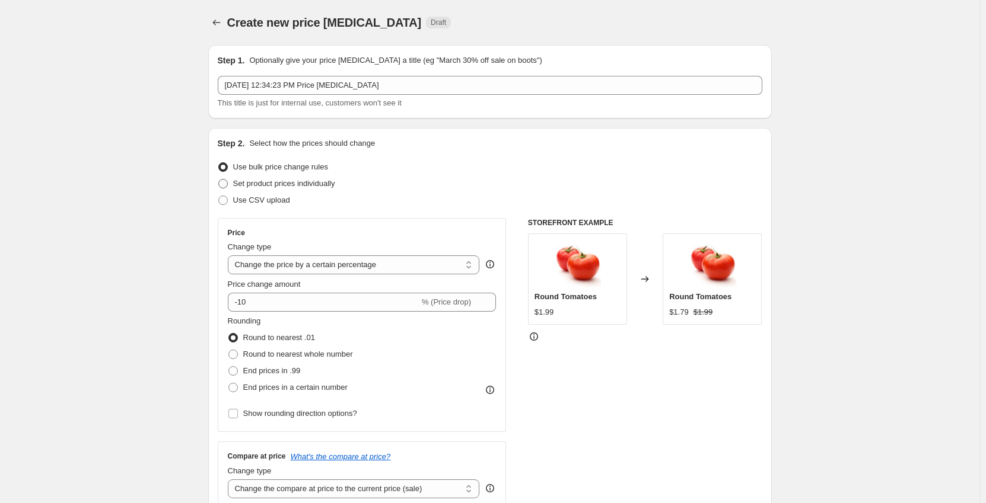
click at [259, 186] on span "Set product prices individually" at bounding box center [284, 183] width 102 height 9
click at [219, 180] on input "Set product prices individually" at bounding box center [218, 179] width 1 height 1
radio input "true"
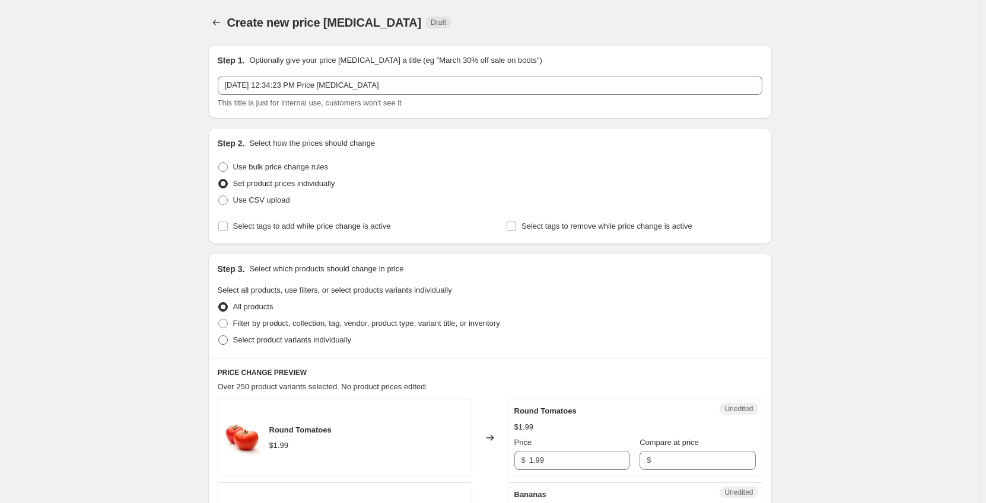
click at [254, 339] on span "Select product variants individually" at bounding box center [292, 340] width 118 height 9
click at [219, 336] on input "Select product variants individually" at bounding box center [218, 336] width 1 height 1
radio input "true"
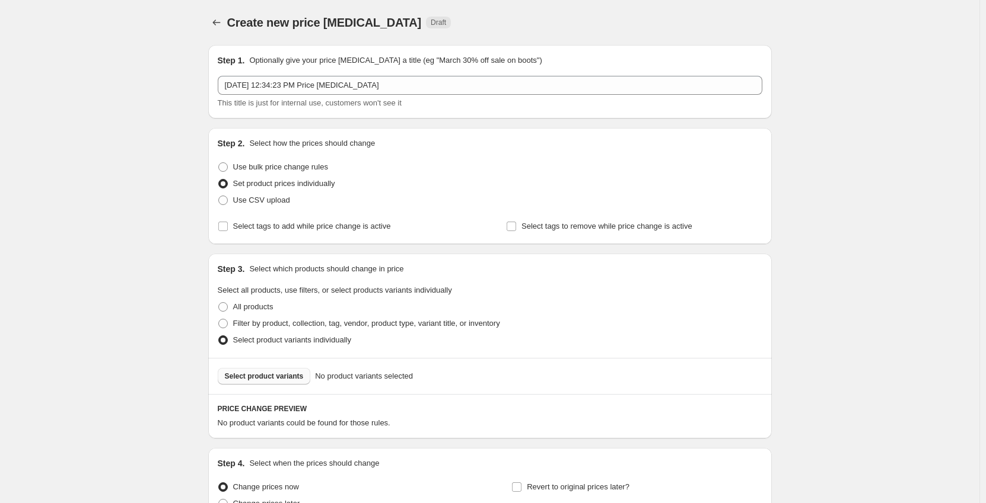
click at [266, 378] on span "Select product variants" at bounding box center [264, 376] width 79 height 9
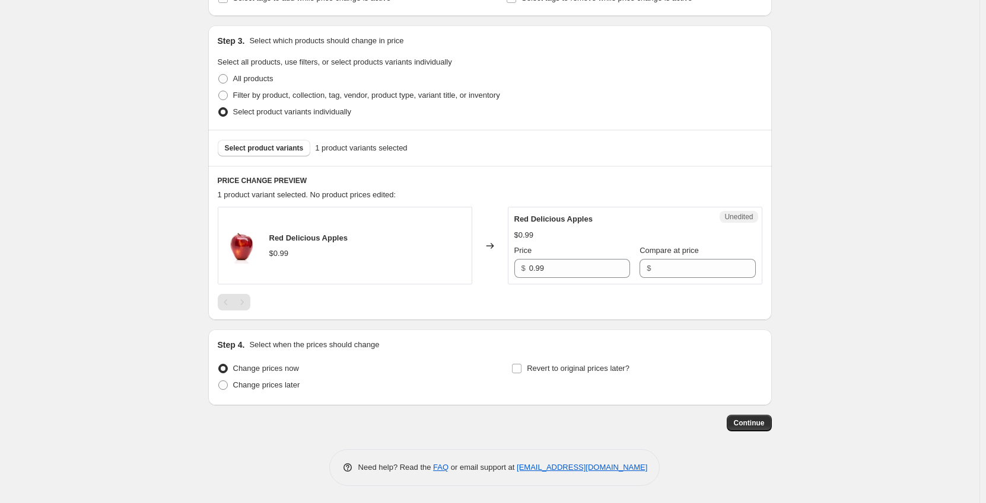
scroll to position [229, 0]
drag, startPoint x: 555, startPoint y: 268, endPoint x: 492, endPoint y: 274, distance: 63.7
click at [492, 275] on div "Red Delicious Apples $0.99 Changed to Unedited Red Delicious Apples $0.99 Price…" at bounding box center [490, 245] width 544 height 78
type input "0.69"
click at [285, 383] on span "Change prices later" at bounding box center [266, 384] width 67 height 9
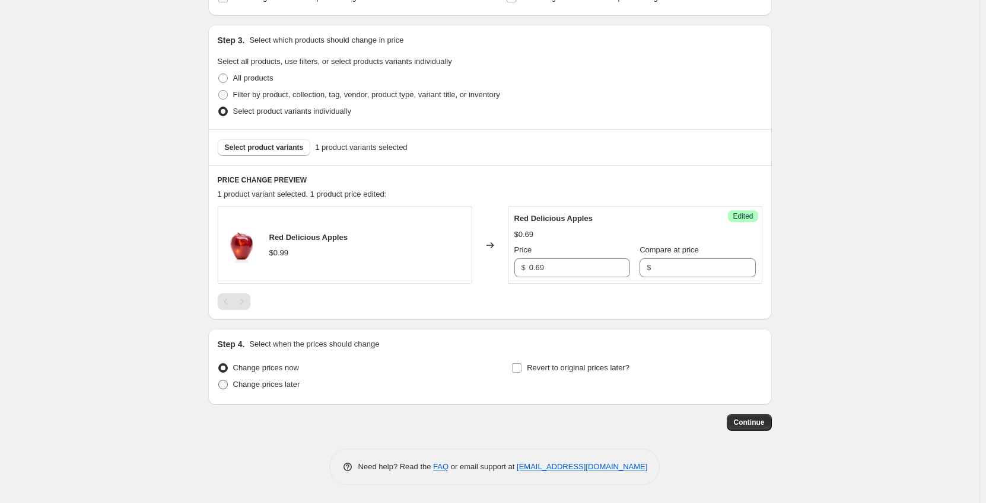
click at [238, 380] on span "Change prices later" at bounding box center [266, 384] width 67 height 9
click at [219, 380] on input "Change prices later" at bounding box center [218, 380] width 1 height 1
radio input "true"
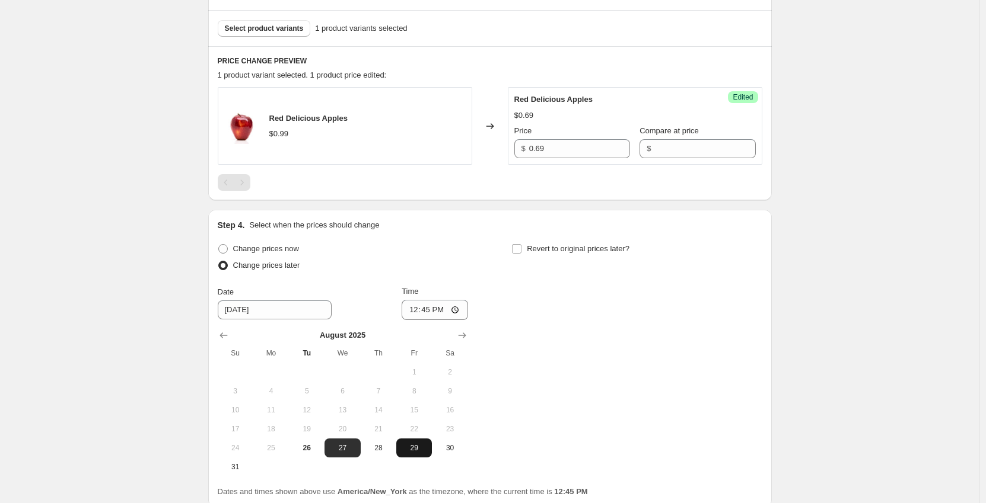
scroll to position [407, 0]
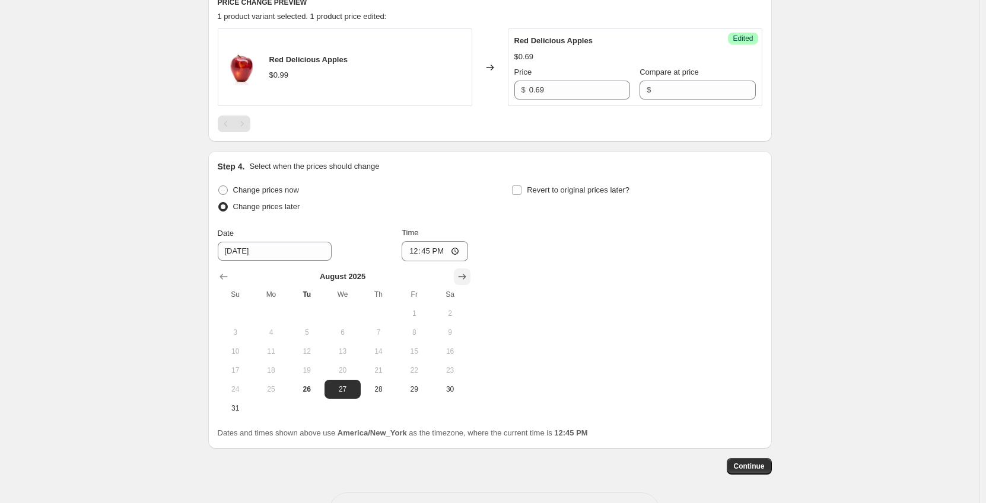
click at [458, 276] on icon "Show next month, September 2025" at bounding box center [462, 277] width 12 height 12
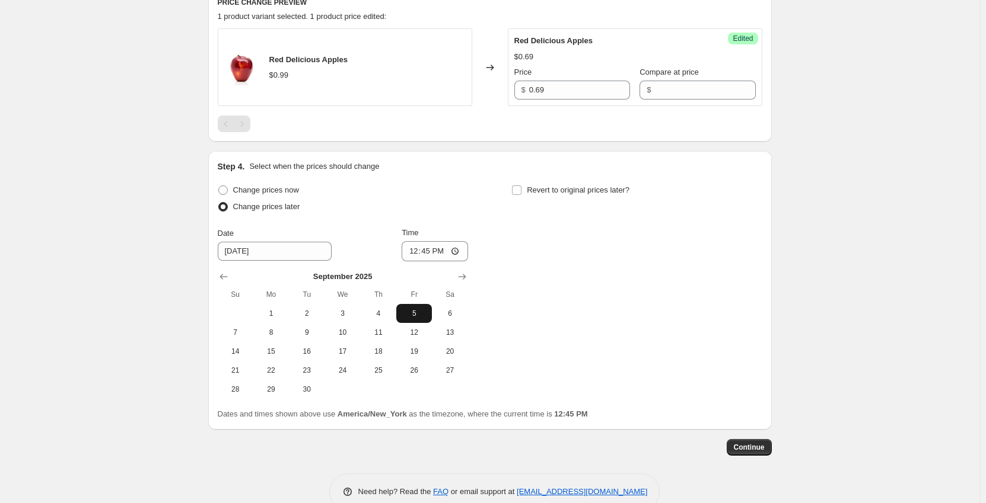
click at [418, 312] on span "5" at bounding box center [414, 313] width 26 height 9
type input "[DATE]"
click at [414, 249] on input "12:45" at bounding box center [434, 251] width 66 height 20
click at [424, 249] on input "12:45" at bounding box center [434, 251] width 66 height 20
type input "00:01"
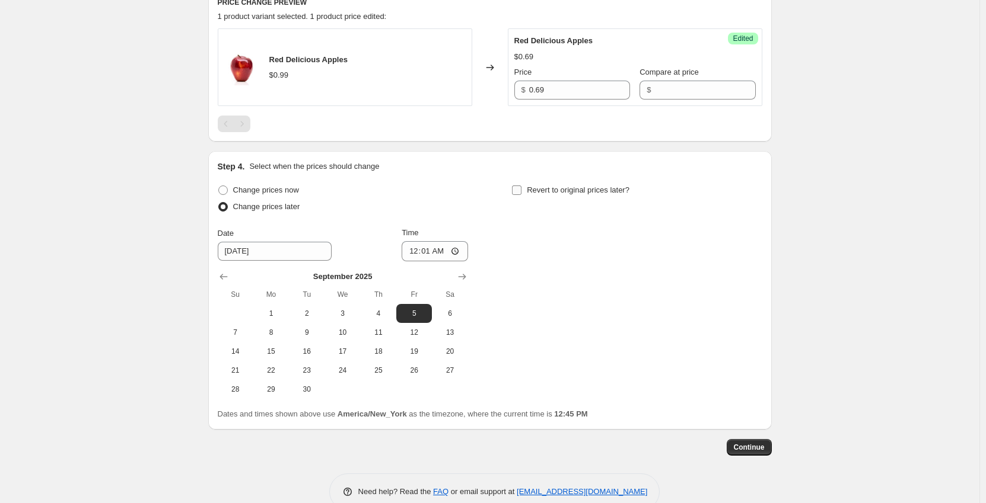
click at [521, 190] on input "Revert to original prices later?" at bounding box center [516, 190] width 9 height 9
checkbox input "true"
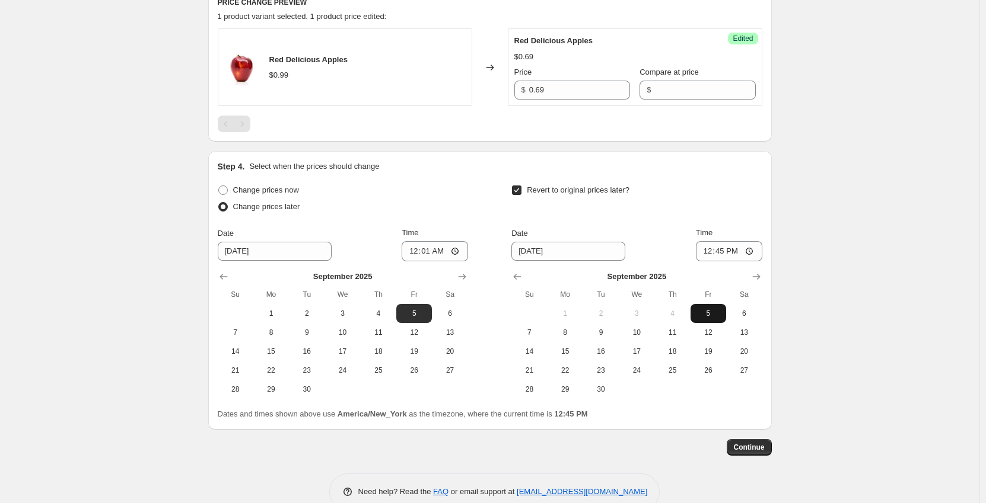
click at [706, 314] on span "5" at bounding box center [708, 313] width 26 height 9
type input "[DATE]"
click at [707, 251] on input "12:45" at bounding box center [729, 251] width 66 height 20
type input "23:59"
click at [747, 448] on span "Continue" at bounding box center [748, 447] width 31 height 9
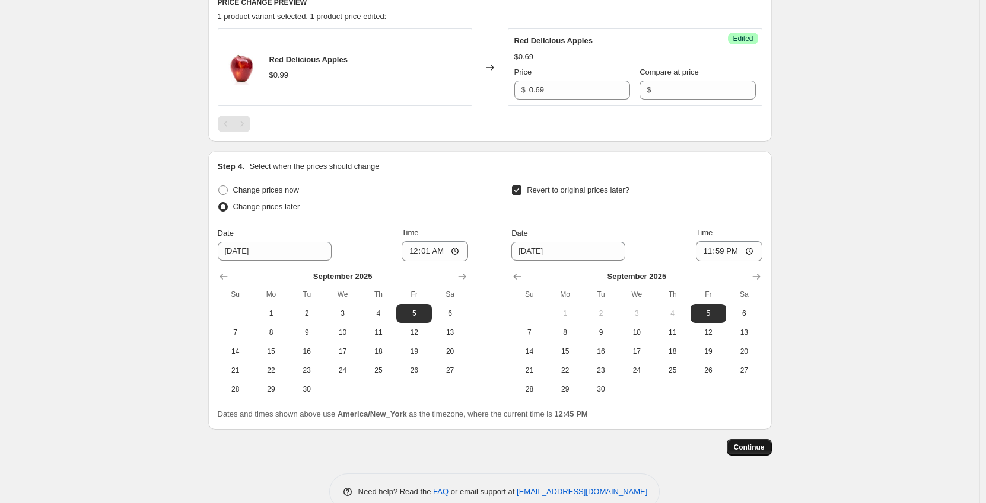
scroll to position [0, 0]
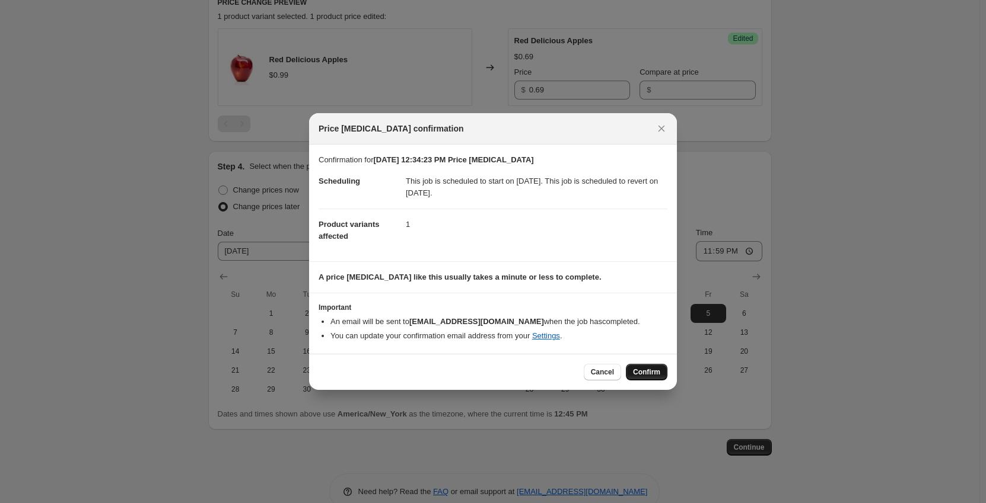
click at [649, 371] on span "Confirm" at bounding box center [646, 372] width 27 height 9
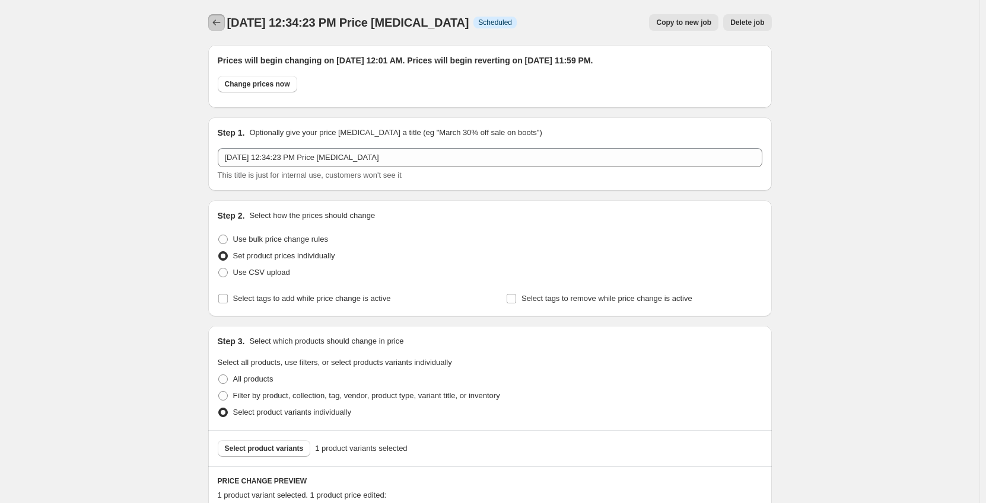
click at [221, 23] on icon "Price change jobs" at bounding box center [217, 23] width 12 height 12
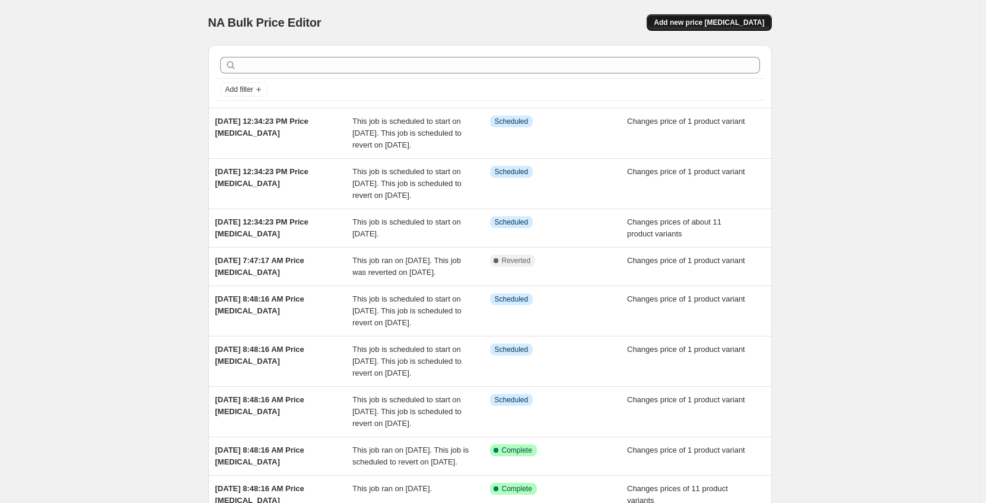
click at [717, 24] on span "Add new price [MEDICAL_DATA]" at bounding box center [708, 22] width 110 height 9
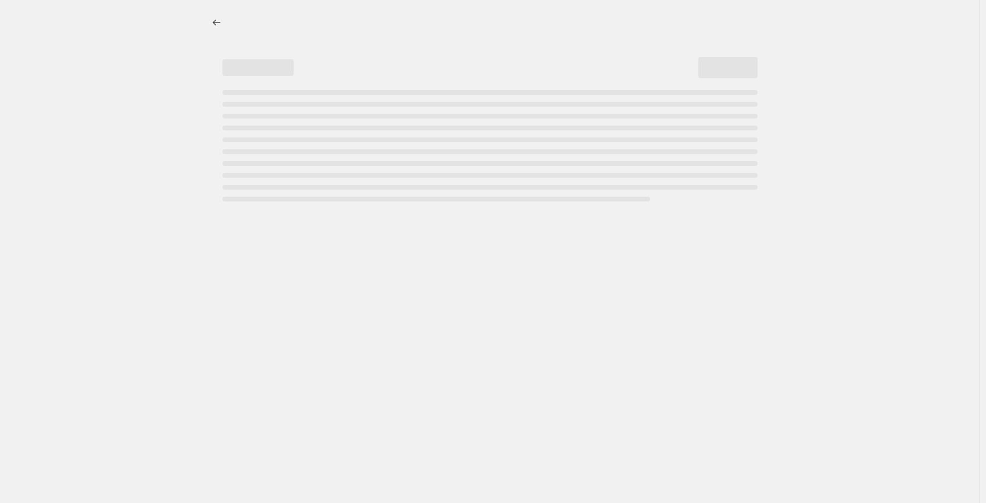
select select "percentage"
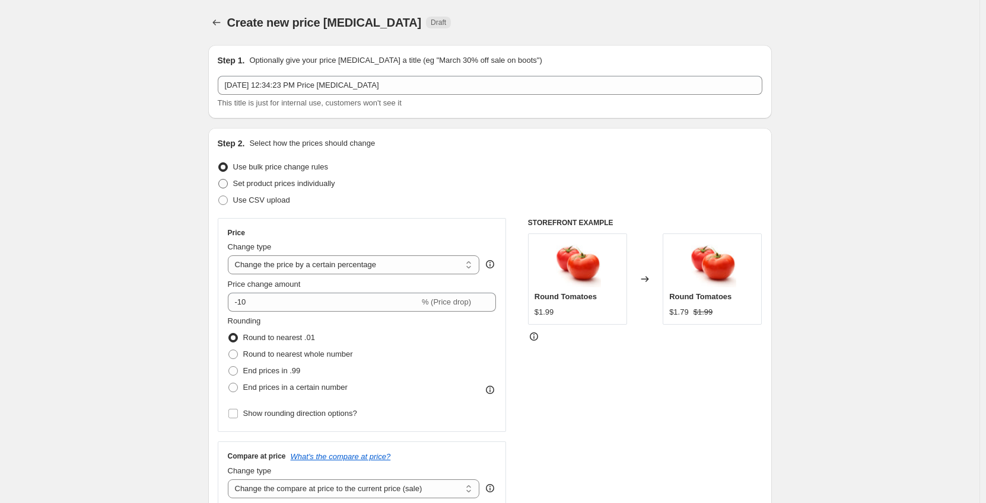
click at [235, 187] on label "Set product prices individually" at bounding box center [276, 184] width 117 height 17
click at [219, 180] on input "Set product prices individually" at bounding box center [218, 179] width 1 height 1
radio input "true"
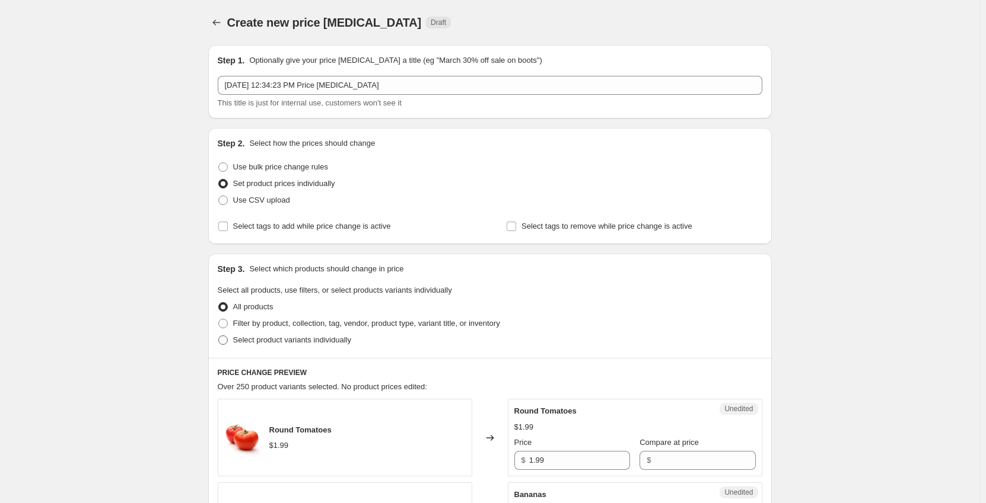
click at [256, 345] on span "Select product variants individually" at bounding box center [292, 340] width 118 height 9
click at [219, 336] on input "Select product variants individually" at bounding box center [218, 336] width 1 height 1
radio input "true"
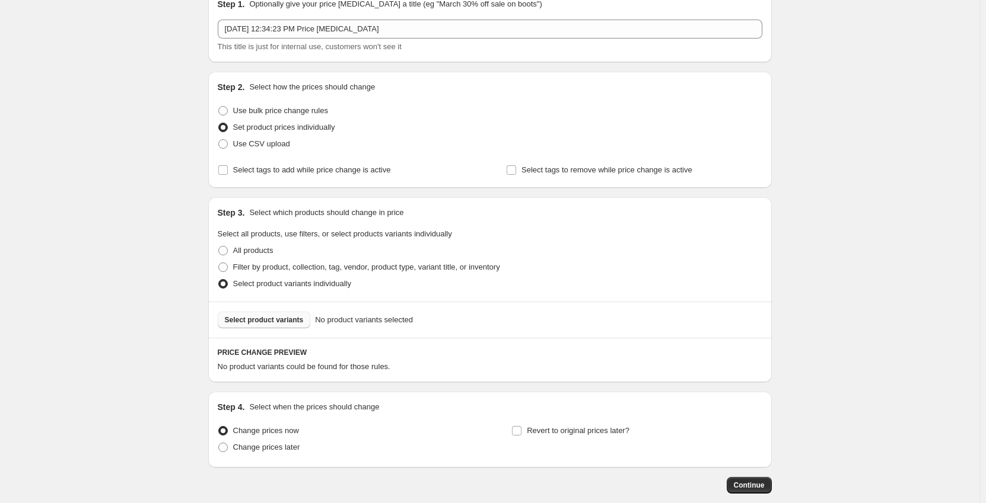
scroll to position [59, 0]
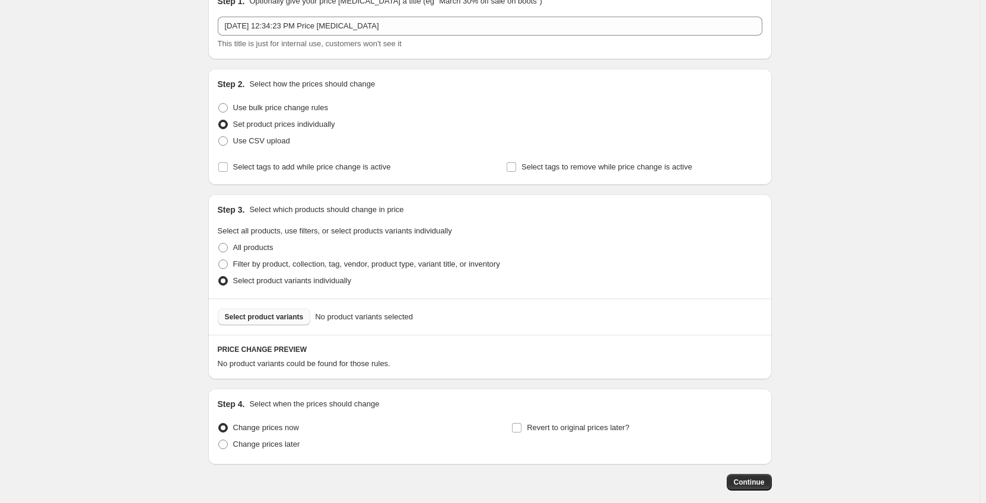
click at [273, 318] on span "Select product variants" at bounding box center [264, 316] width 79 height 9
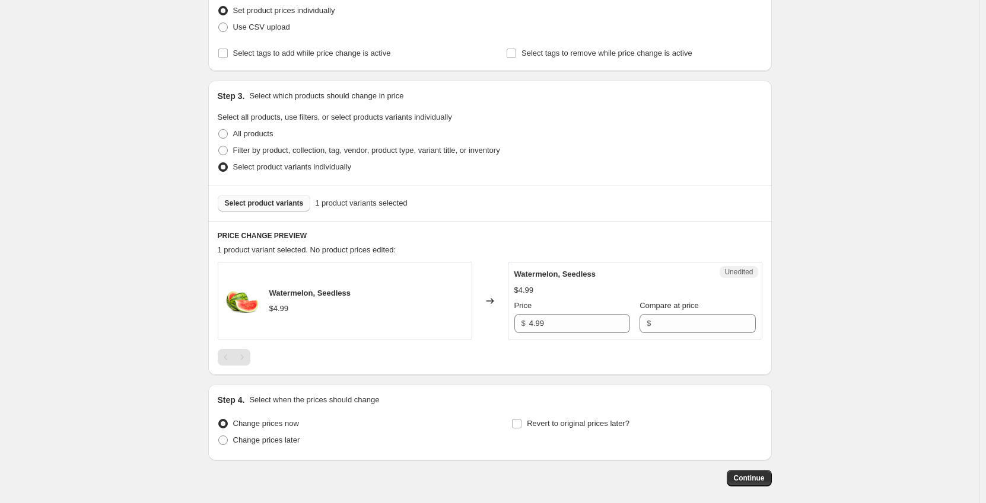
scroll to position [178, 0]
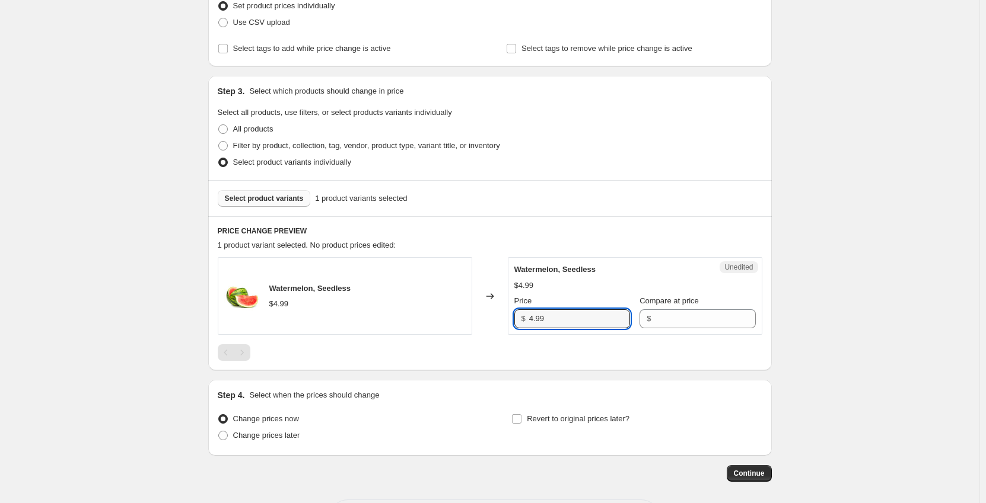
drag, startPoint x: 553, startPoint y: 323, endPoint x: 471, endPoint y: 331, distance: 81.6
click at [471, 331] on div "Watermelon, Seedless $4.99 Changed to Unedited Watermelon, Seedless $4.99 Price…" at bounding box center [490, 296] width 544 height 78
type input "3.99"
click at [274, 434] on span "Change prices later" at bounding box center [266, 435] width 67 height 9
click at [219, 432] on input "Change prices later" at bounding box center [218, 431] width 1 height 1
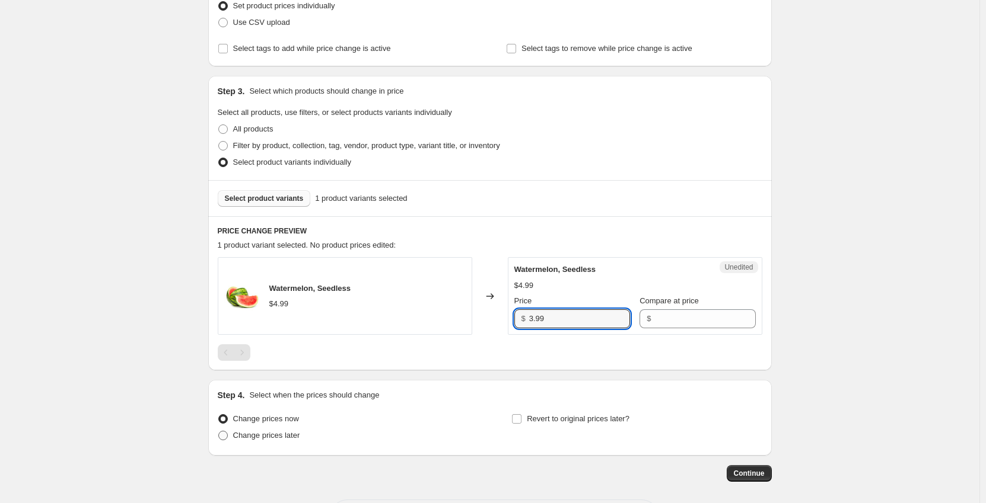
radio input "true"
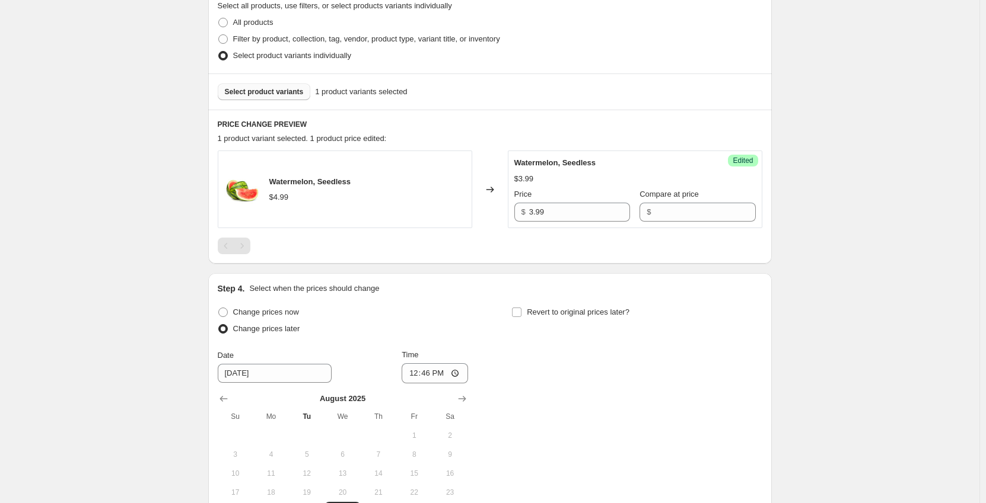
scroll to position [356, 0]
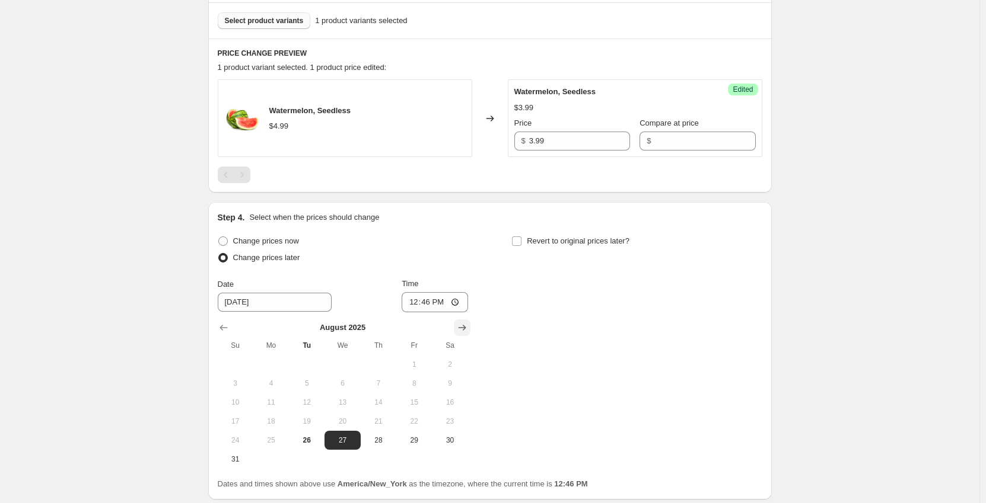
click at [467, 325] on icon "Show next month, September 2025" at bounding box center [462, 328] width 12 height 12
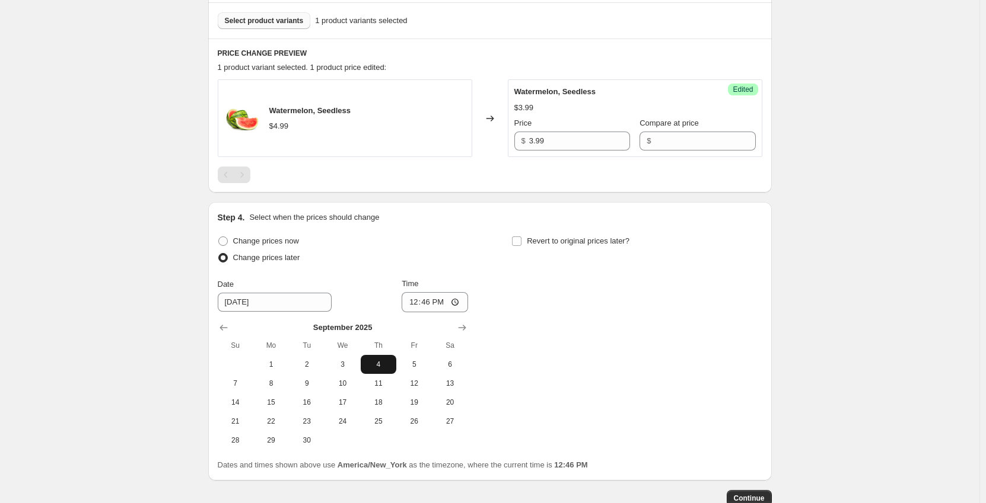
drag, startPoint x: 379, startPoint y: 365, endPoint x: 428, endPoint y: 323, distance: 64.7
click at [379, 365] on span "4" at bounding box center [378, 364] width 26 height 9
type input "[DATE]"
click at [418, 305] on input "12:46" at bounding box center [434, 302] width 66 height 20
type input "00:01"
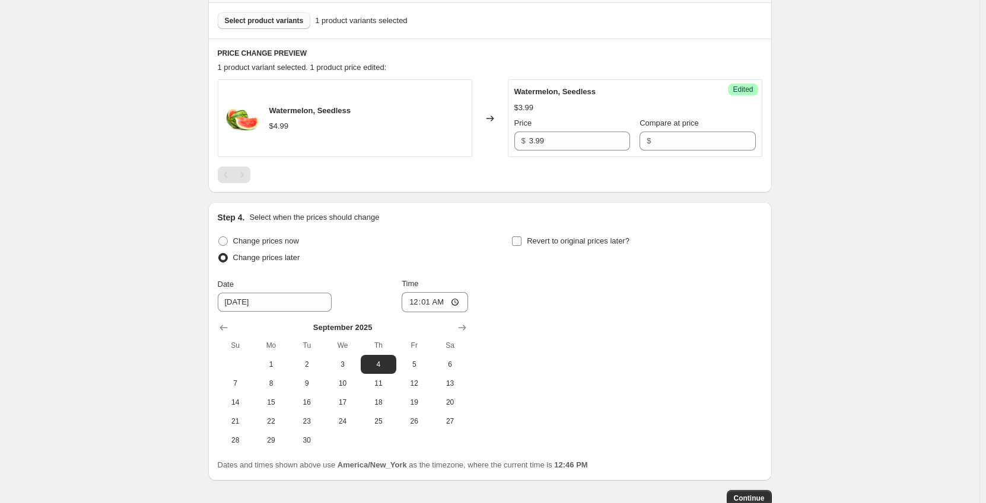
click at [521, 242] on input "Revert to original prices later?" at bounding box center [516, 241] width 9 height 9
checkbox input "true"
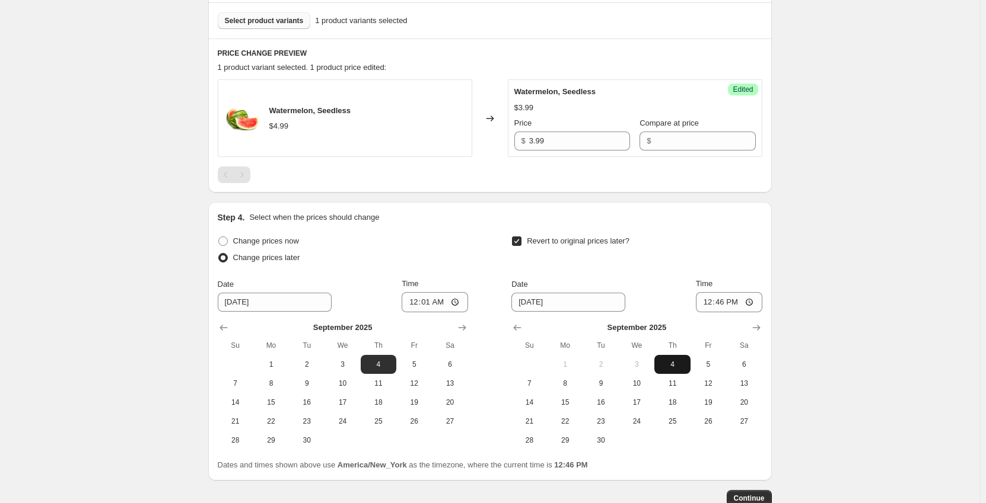
click at [684, 361] on span "4" at bounding box center [672, 364] width 26 height 9
type input "[DATE]"
click at [709, 304] on input "12:46" at bounding box center [729, 302] width 66 height 20
type input "23:59"
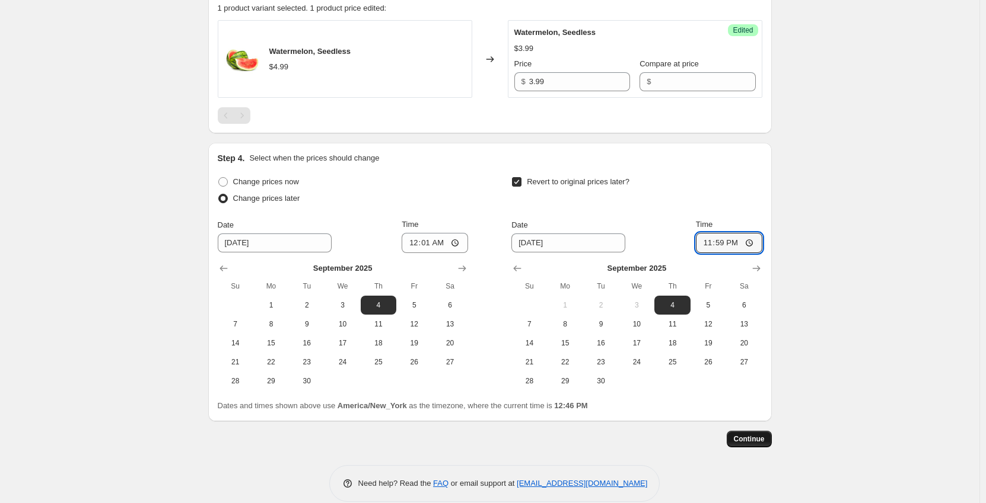
click at [758, 440] on span "Continue" at bounding box center [748, 439] width 31 height 9
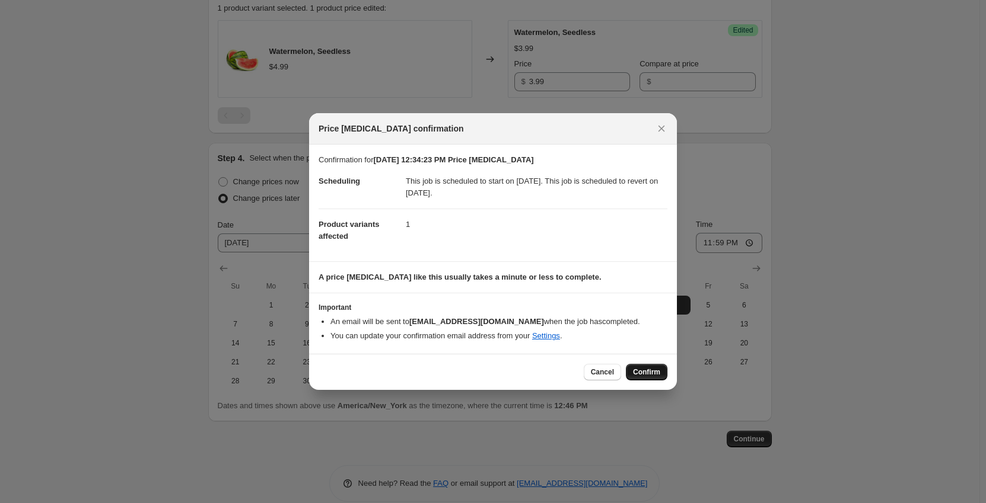
click at [646, 378] on button "Confirm" at bounding box center [647, 372] width 42 height 17
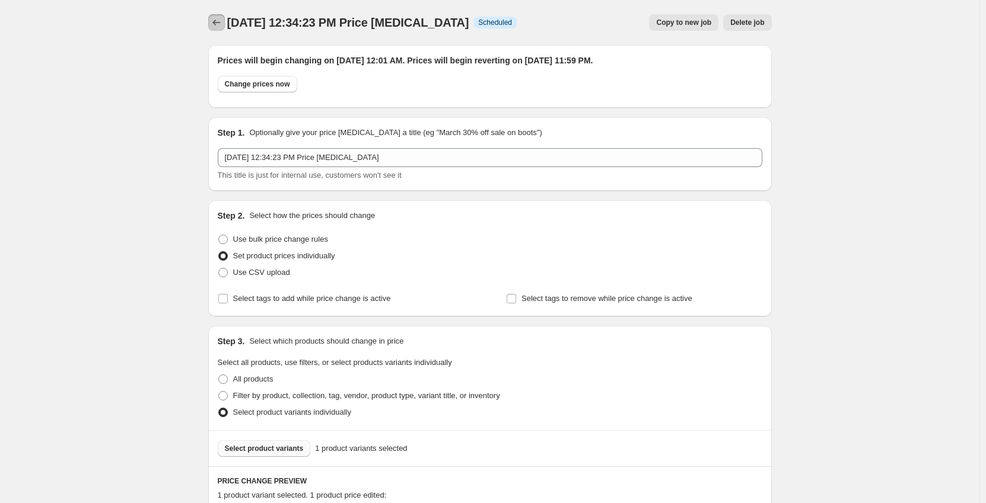
click at [225, 24] on button "Price change jobs" at bounding box center [216, 22] width 17 height 17
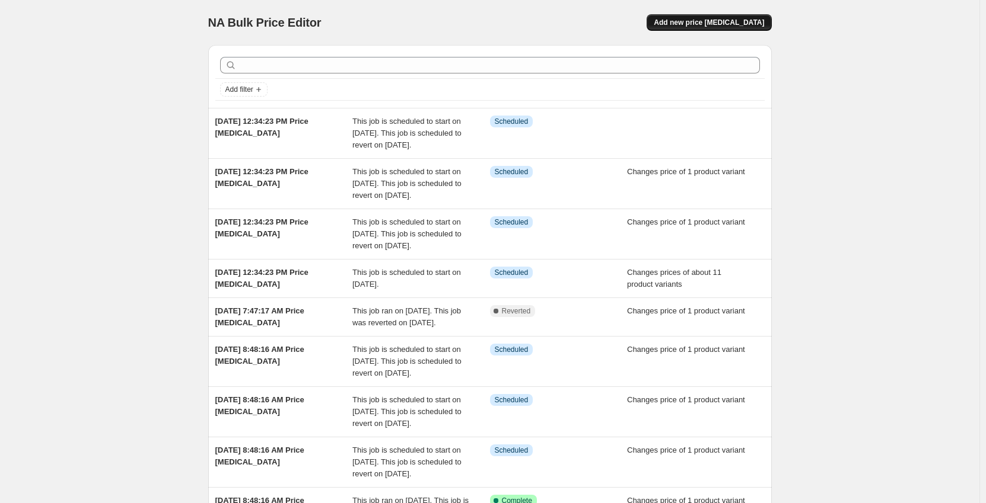
click at [728, 18] on button "Add new price [MEDICAL_DATA]" at bounding box center [708, 22] width 125 height 17
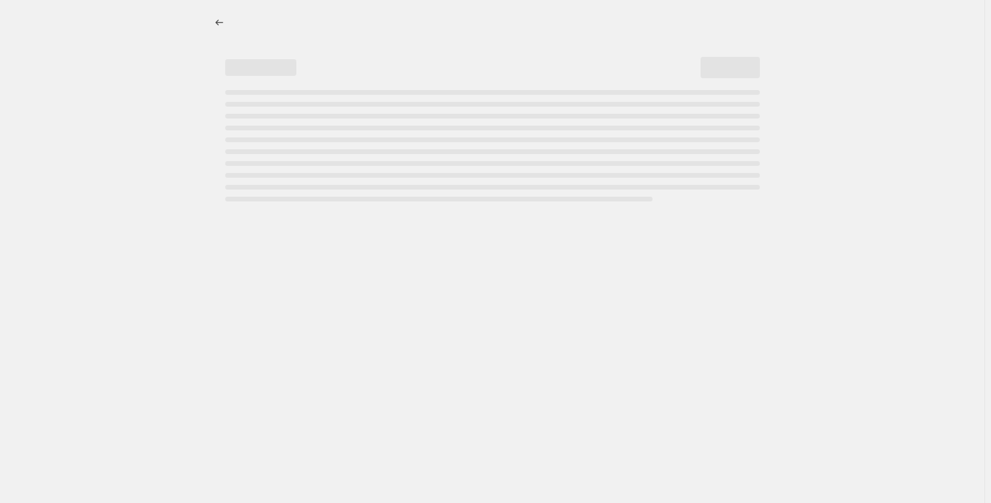
select select "percentage"
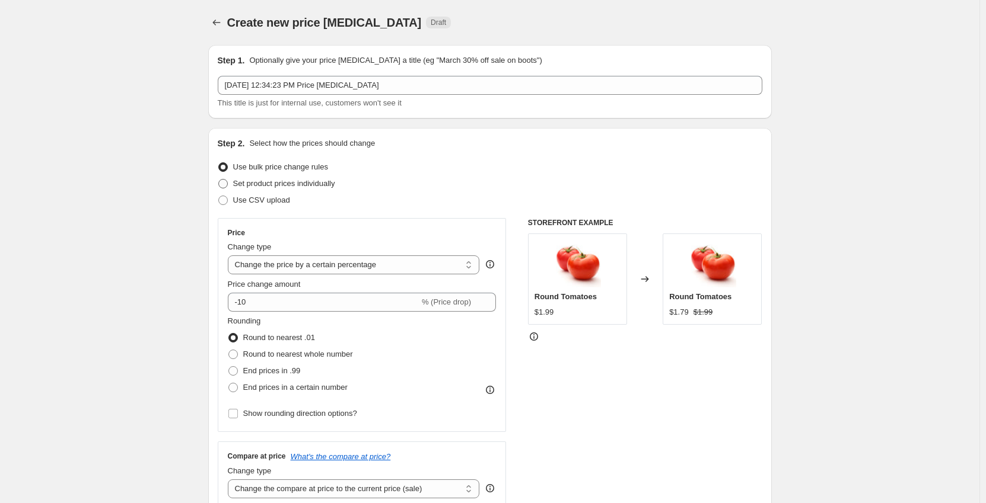
click at [260, 180] on span "Set product prices individually" at bounding box center [284, 183] width 102 height 9
click at [219, 180] on input "Set product prices individually" at bounding box center [218, 179] width 1 height 1
radio input "true"
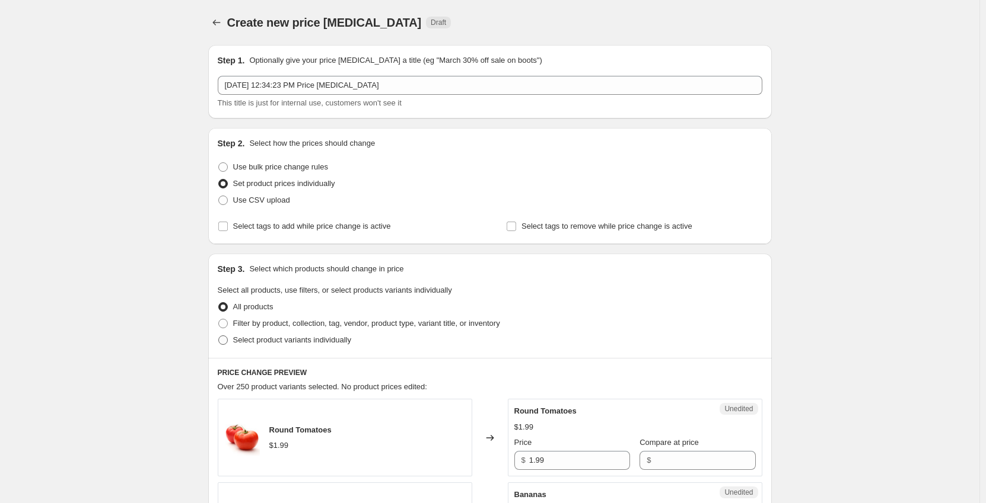
click at [265, 342] on span "Select product variants individually" at bounding box center [292, 340] width 118 height 9
click at [219, 336] on input "Select product variants individually" at bounding box center [218, 336] width 1 height 1
radio input "true"
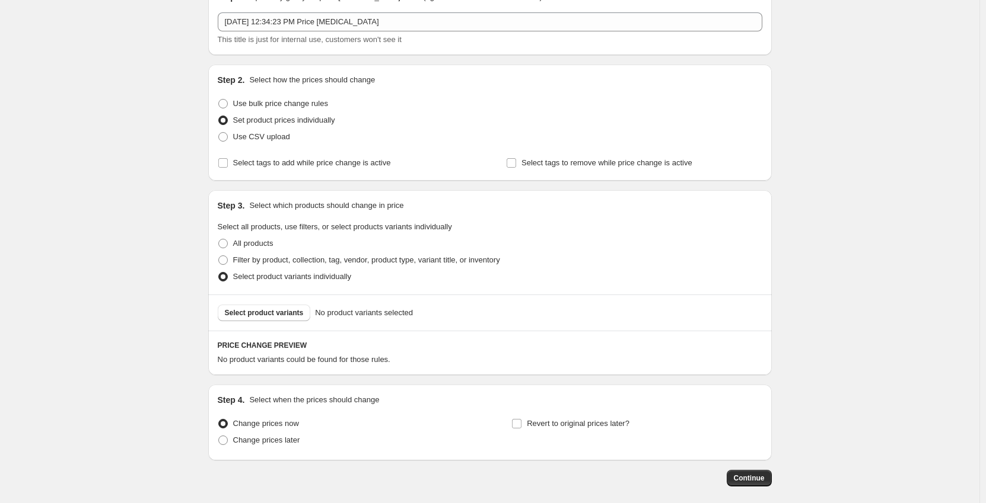
scroll to position [119, 0]
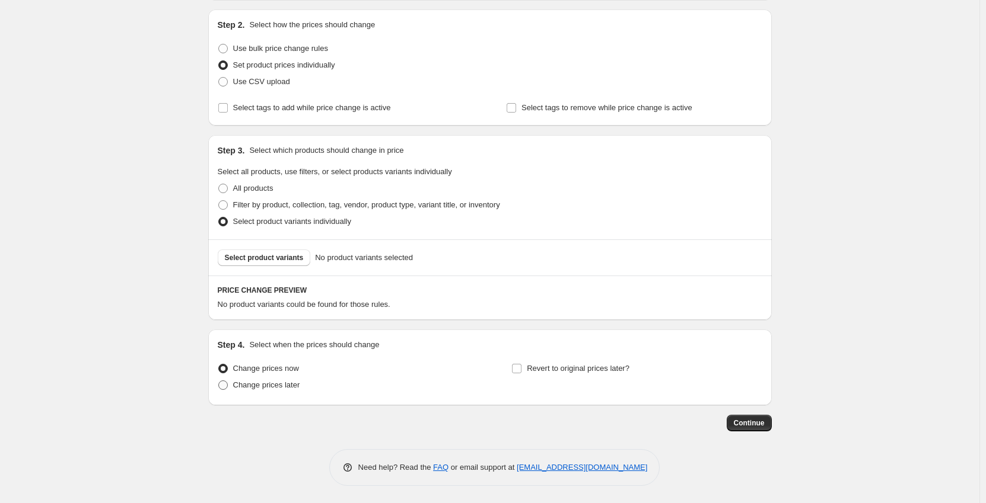
click at [276, 387] on span "Change prices later" at bounding box center [266, 385] width 67 height 9
click at [219, 381] on input "Change prices later" at bounding box center [218, 381] width 1 height 1
radio input "true"
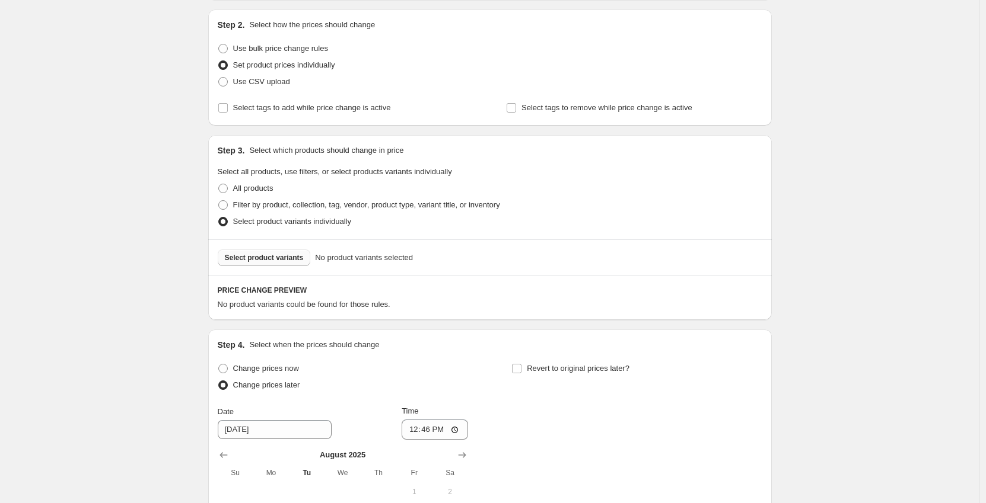
click at [272, 254] on span "Select product variants" at bounding box center [264, 257] width 79 height 9
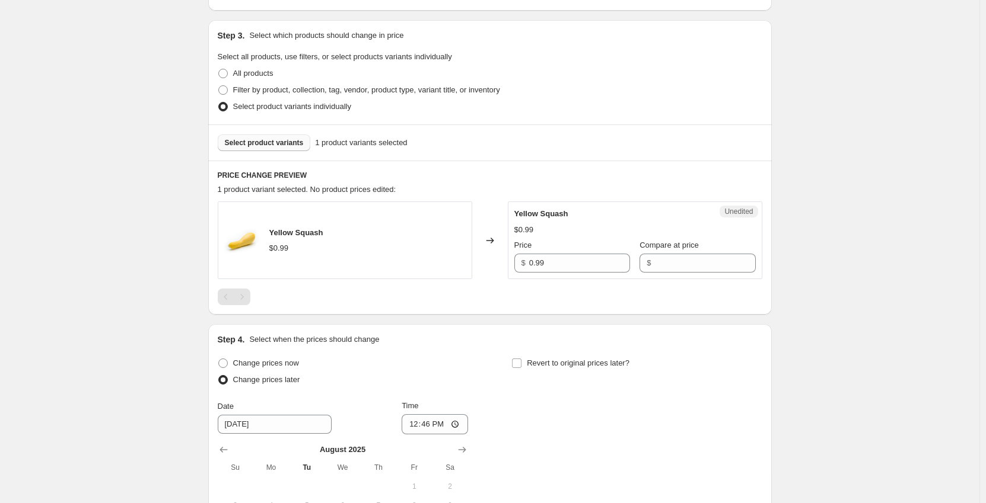
scroll to position [237, 0]
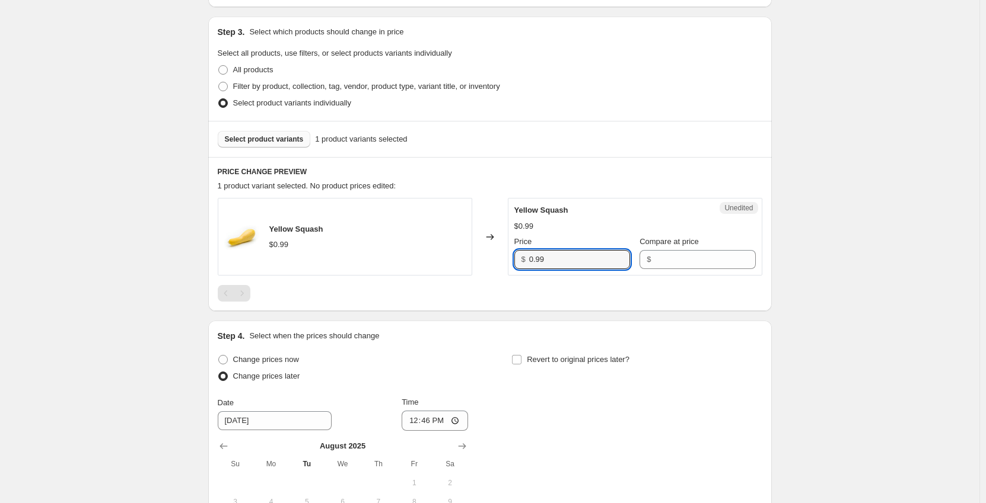
drag, startPoint x: 552, startPoint y: 257, endPoint x: 436, endPoint y: 260, distance: 115.7
click at [439, 260] on div "Yellow Squash $0.99 Changed to Unedited Yellow Squash $0.99 Price $ 0.99 Compar…" at bounding box center [490, 237] width 544 height 78
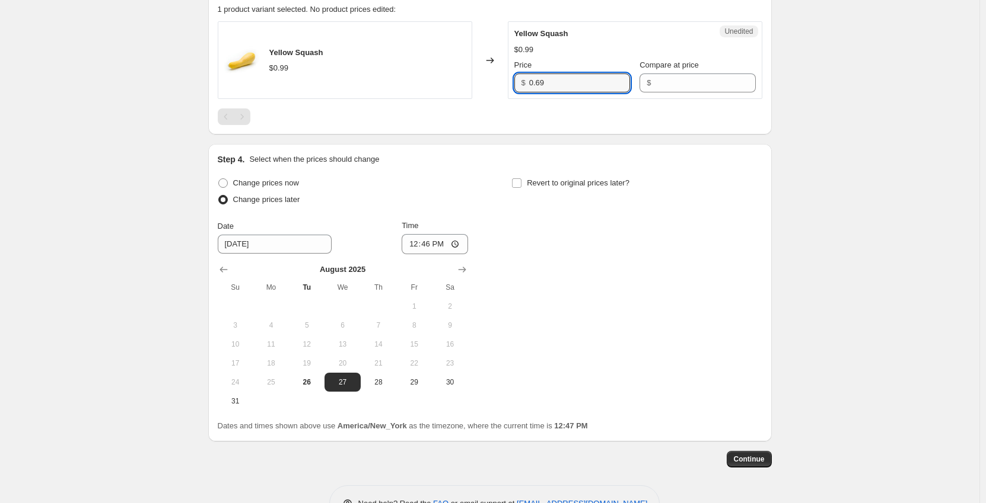
scroll to position [415, 0]
type input "0.69"
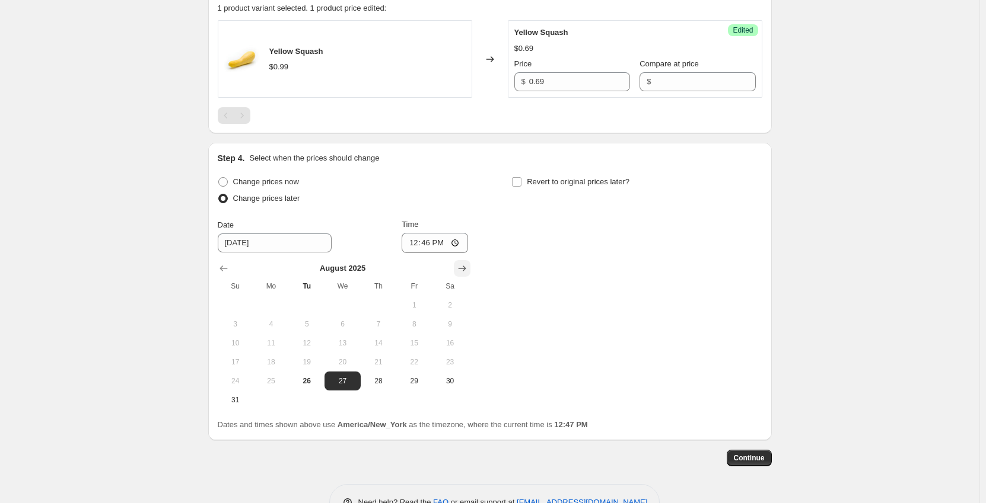
click at [465, 269] on icon "Show next month, September 2025" at bounding box center [462, 269] width 12 height 12
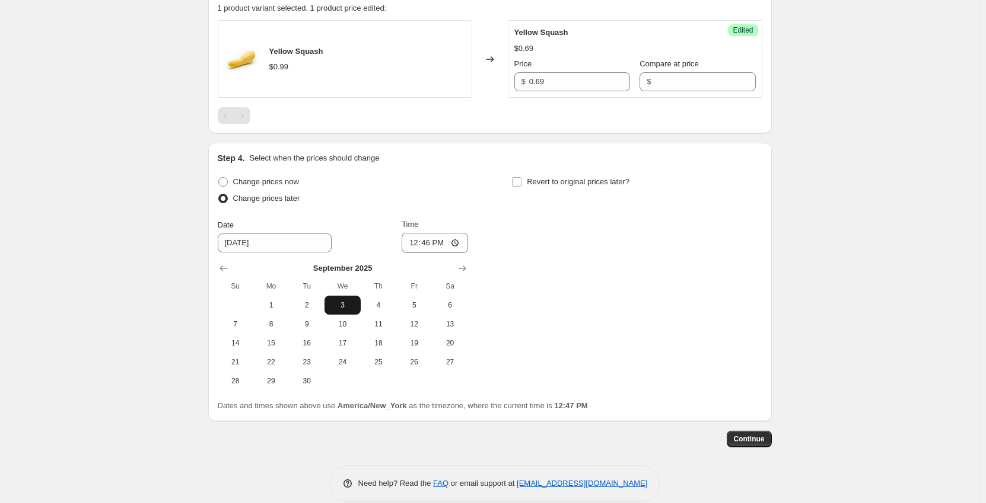
click at [342, 299] on button "3" at bounding box center [342, 305] width 36 height 19
type input "[DATE]"
click at [413, 241] on input "12:46" at bounding box center [434, 243] width 66 height 20
type input "00:01"
click at [521, 181] on input "Revert to original prices later?" at bounding box center [516, 181] width 9 height 9
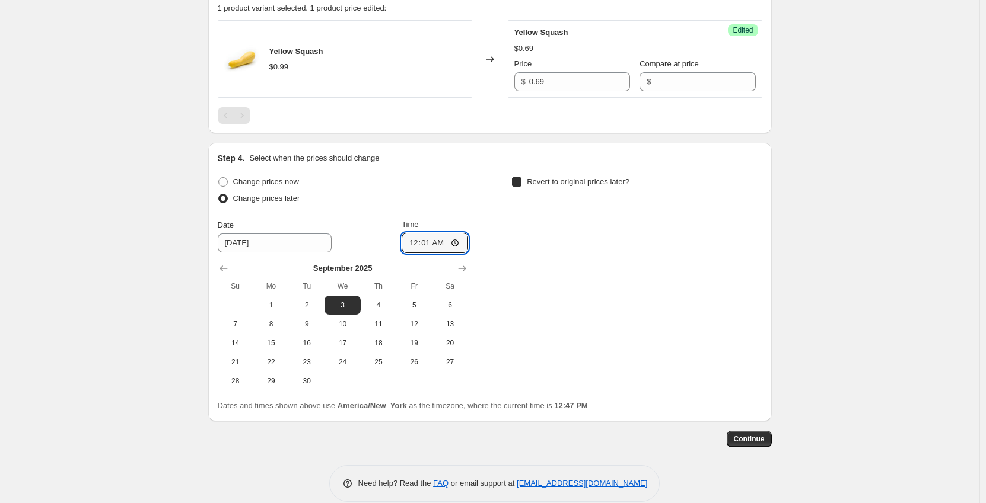
checkbox input "true"
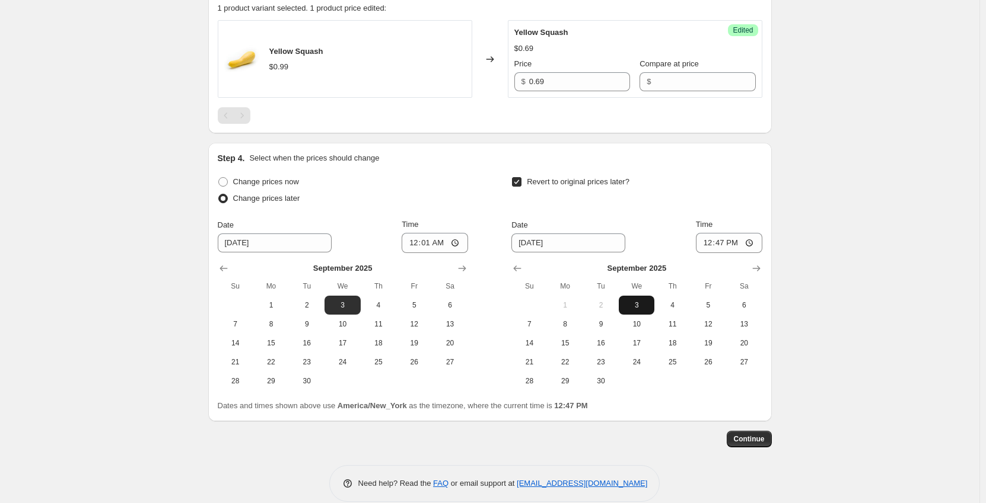
click at [642, 308] on span "3" at bounding box center [636, 305] width 26 height 9
type input "[DATE]"
click at [706, 244] on input "12:47" at bounding box center [729, 243] width 66 height 20
type input "23:59"
click at [743, 441] on span "Continue" at bounding box center [748, 439] width 31 height 9
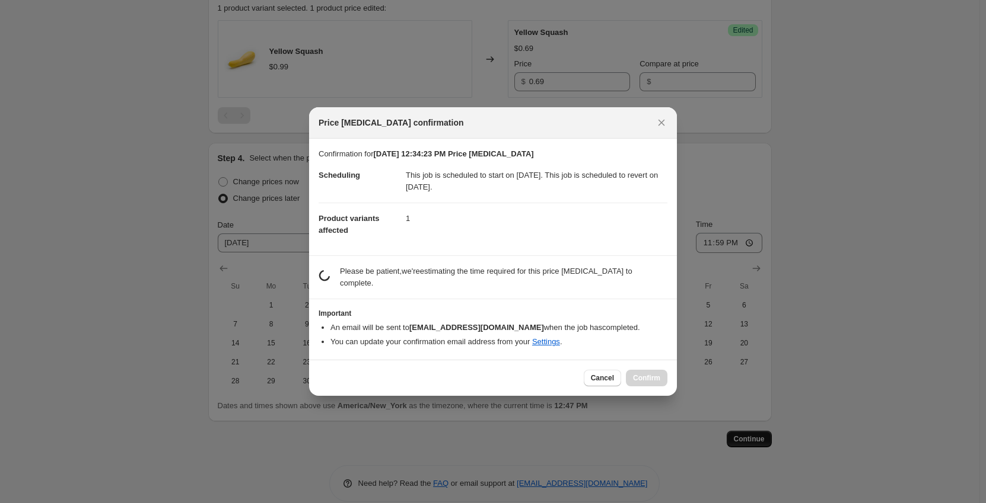
scroll to position [0, 0]
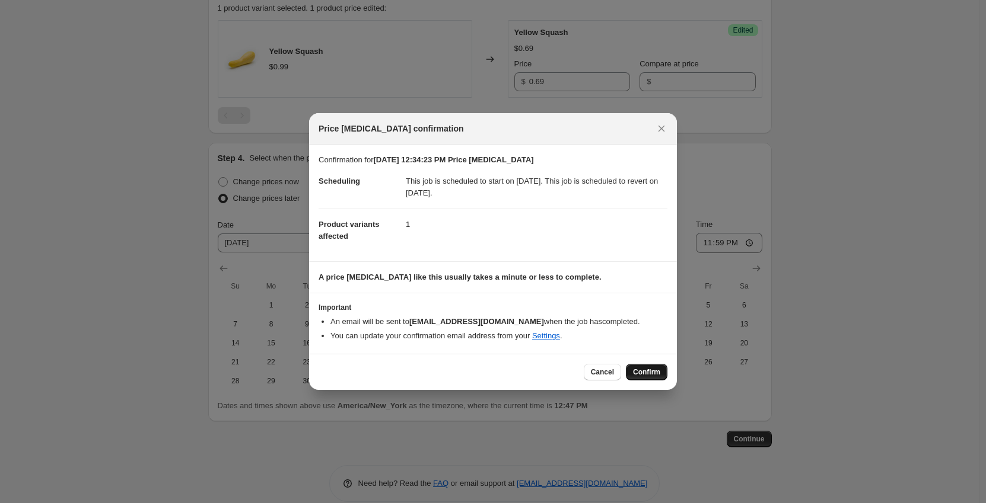
click at [655, 369] on span "Confirm" at bounding box center [646, 372] width 27 height 9
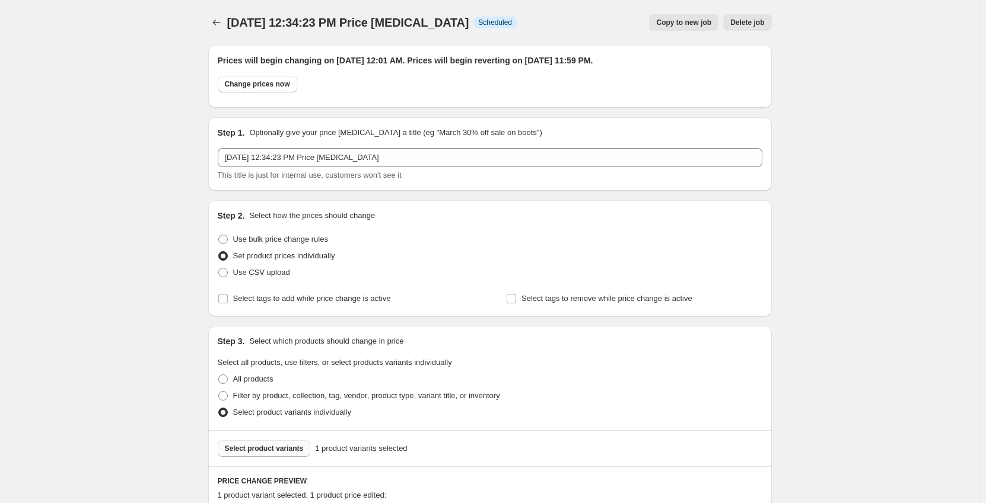
click at [211, 27] on div at bounding box center [217, 22] width 19 height 17
click at [212, 27] on button "Price change jobs" at bounding box center [216, 22] width 17 height 17
